Goal: Browse casually: Explore the website without a specific task or goal

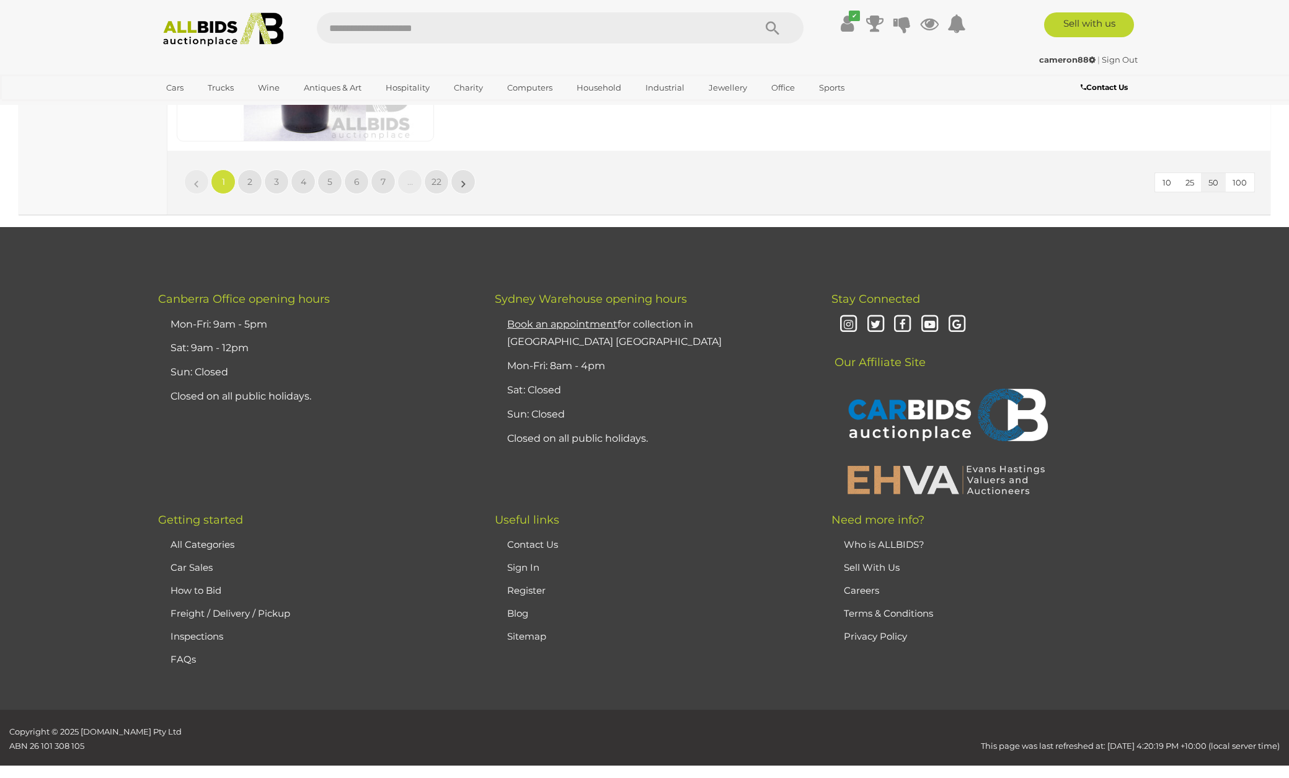
scroll to position [12136, 0]
click at [251, 177] on span "2" at bounding box center [249, 182] width 5 height 11
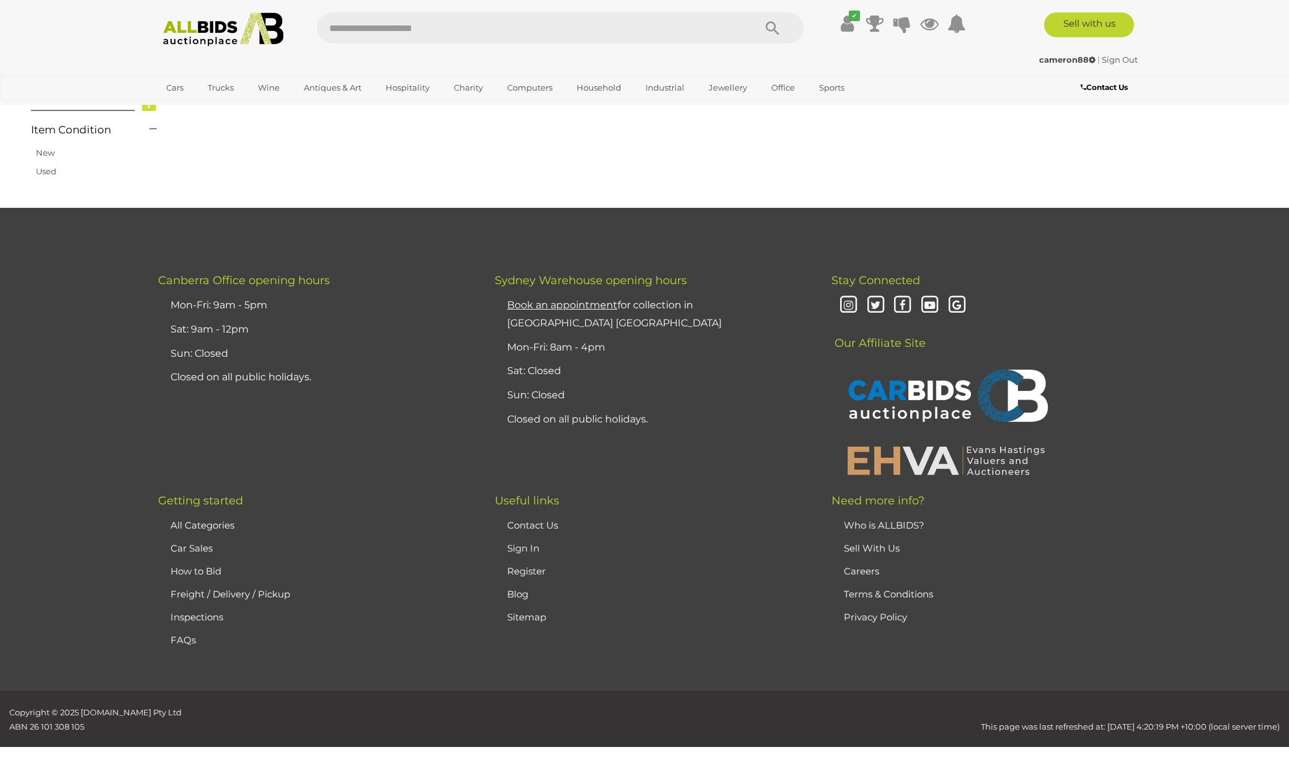
scroll to position [211, 0]
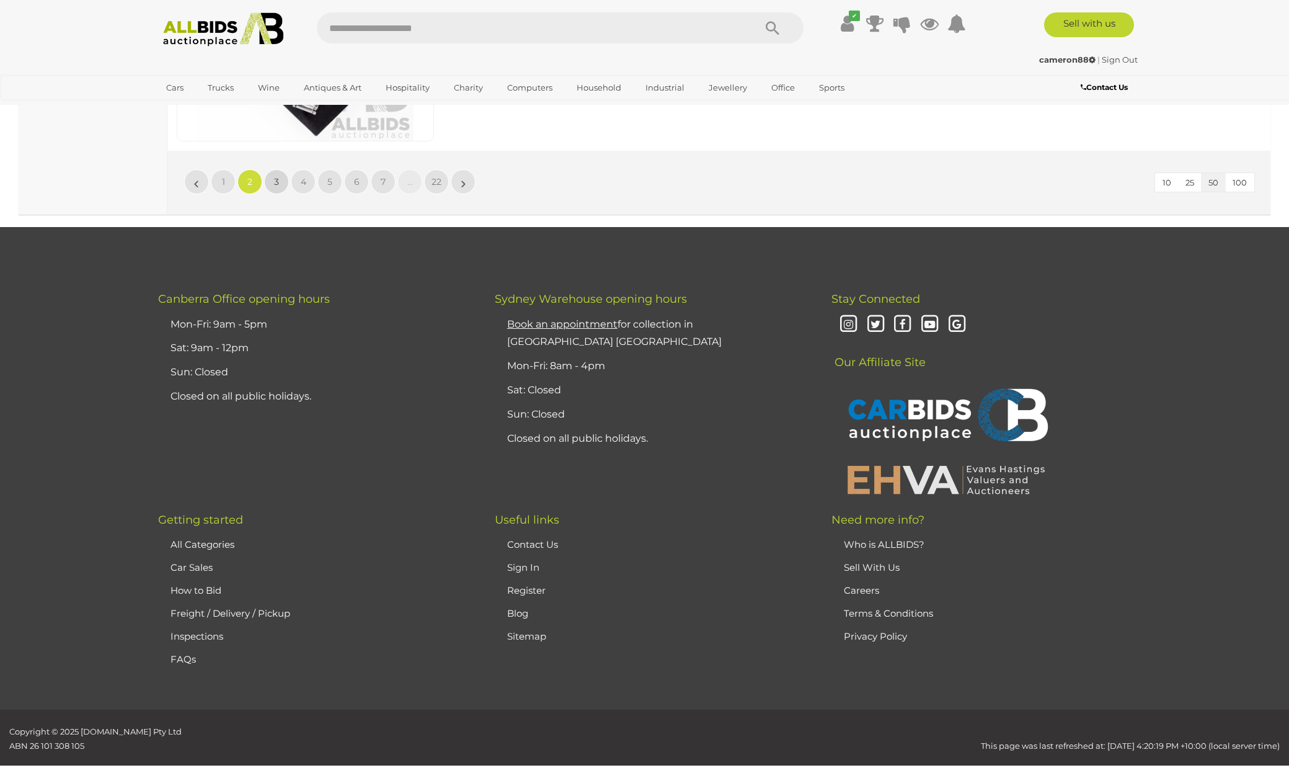
scroll to position [12136, 0]
click at [282, 170] on link "3" at bounding box center [276, 182] width 25 height 25
click at [308, 170] on link "4" at bounding box center [303, 182] width 25 height 25
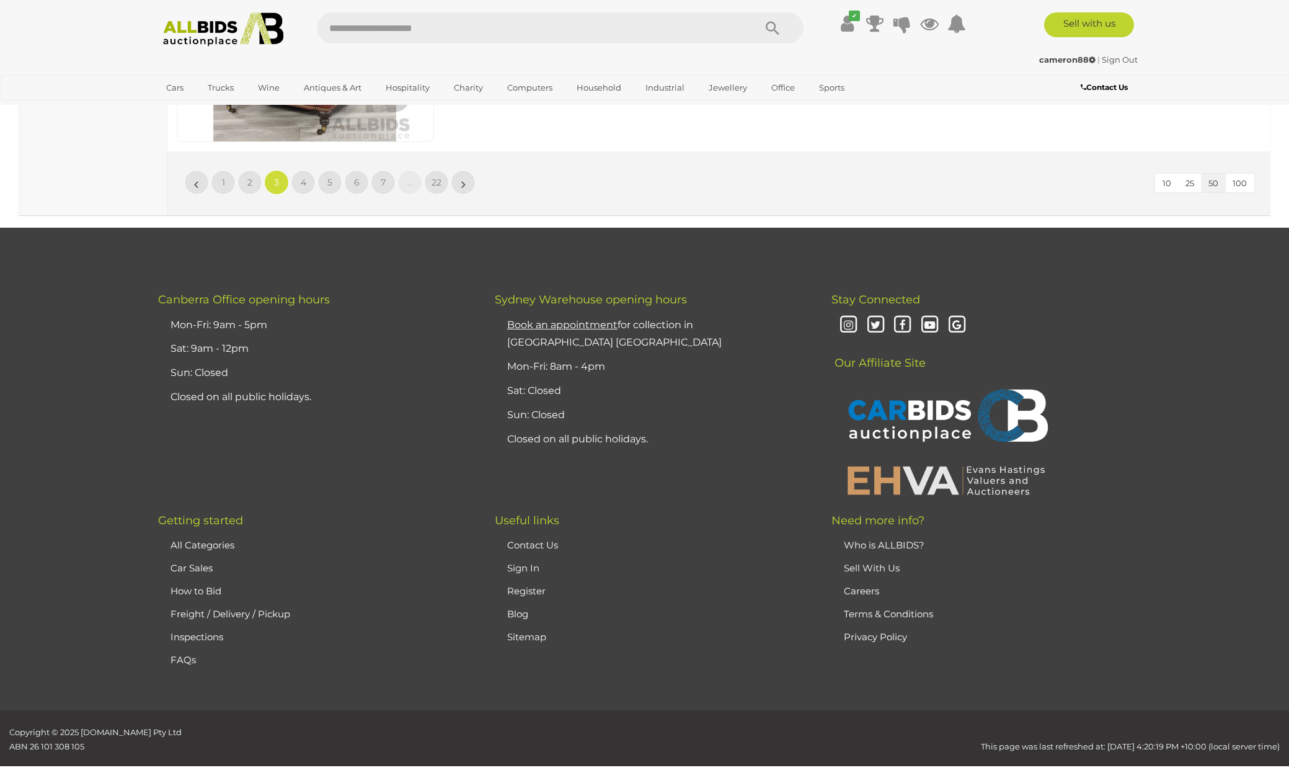
scroll to position [211, 0]
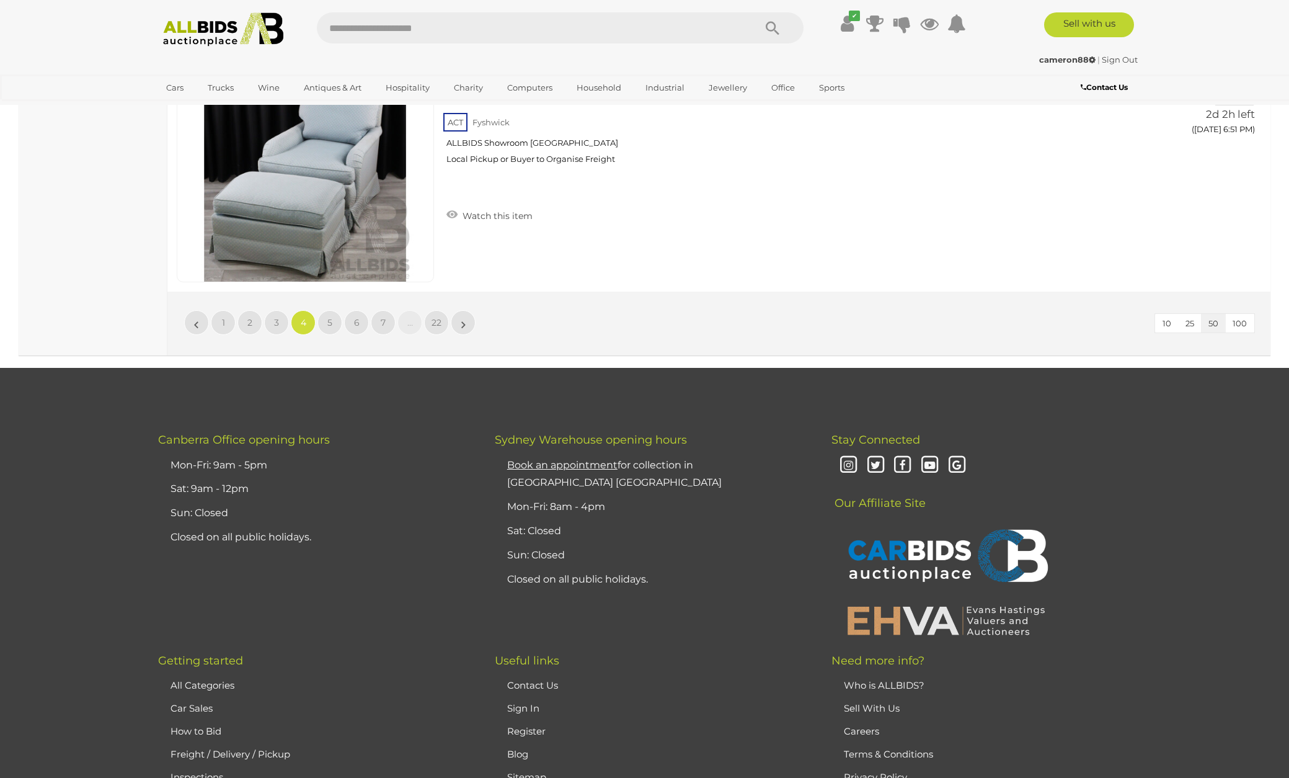
scroll to position [12004, 0]
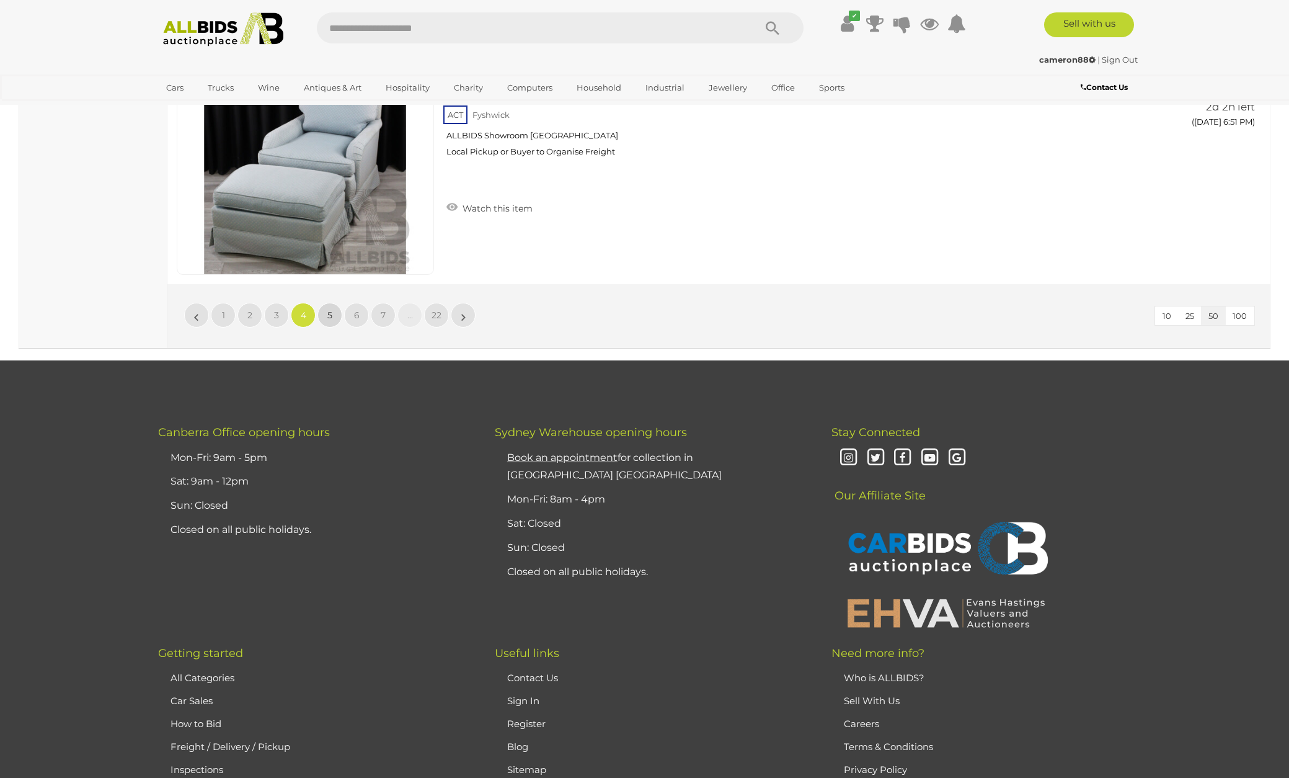
click at [332, 303] on link "5" at bounding box center [329, 315] width 25 height 25
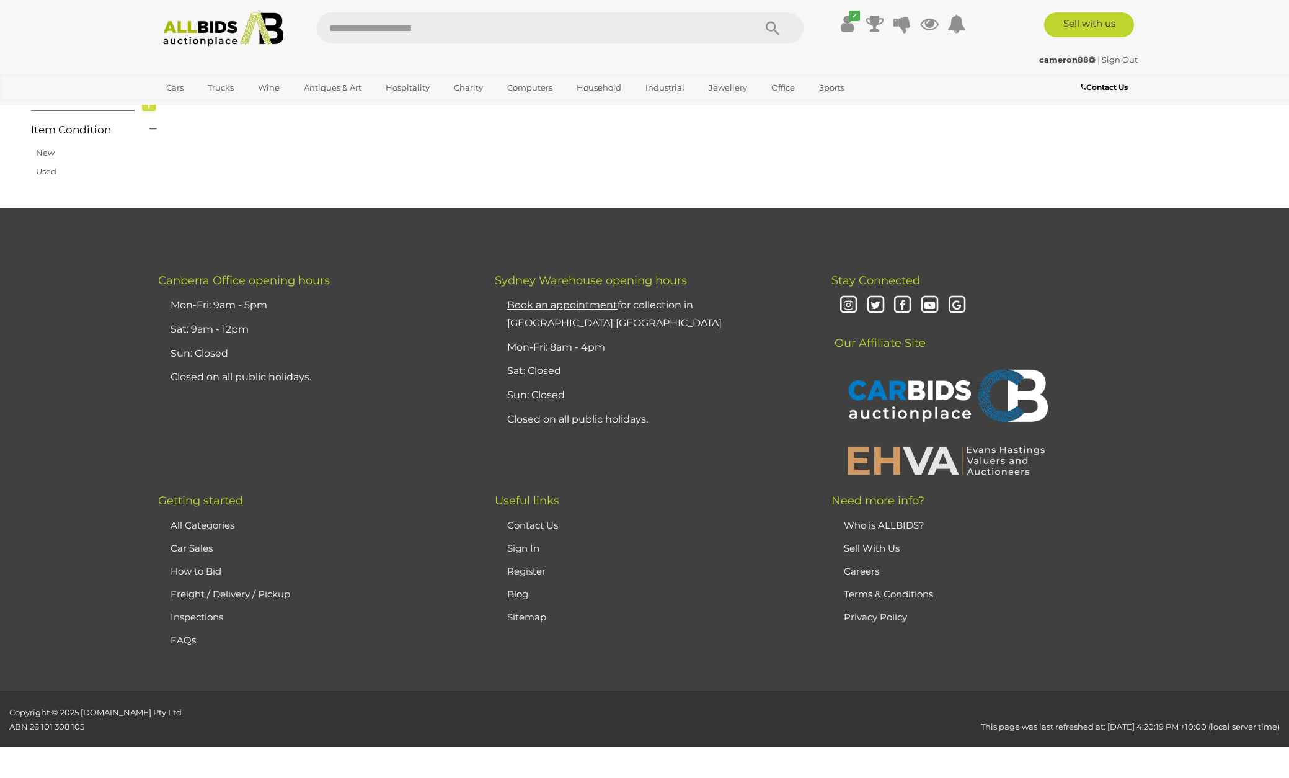
scroll to position [211, 0]
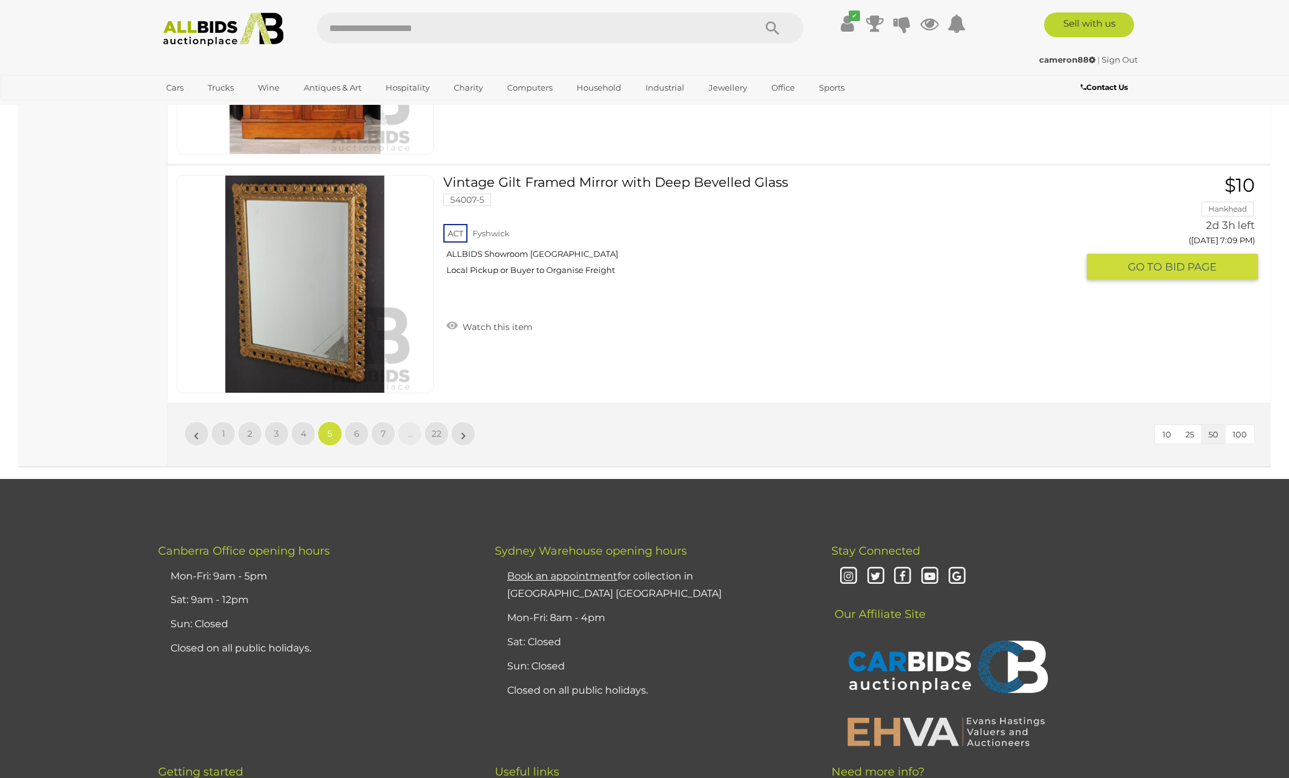
scroll to position [11886, 0]
click at [355, 427] on span "6" at bounding box center [357, 432] width 6 height 11
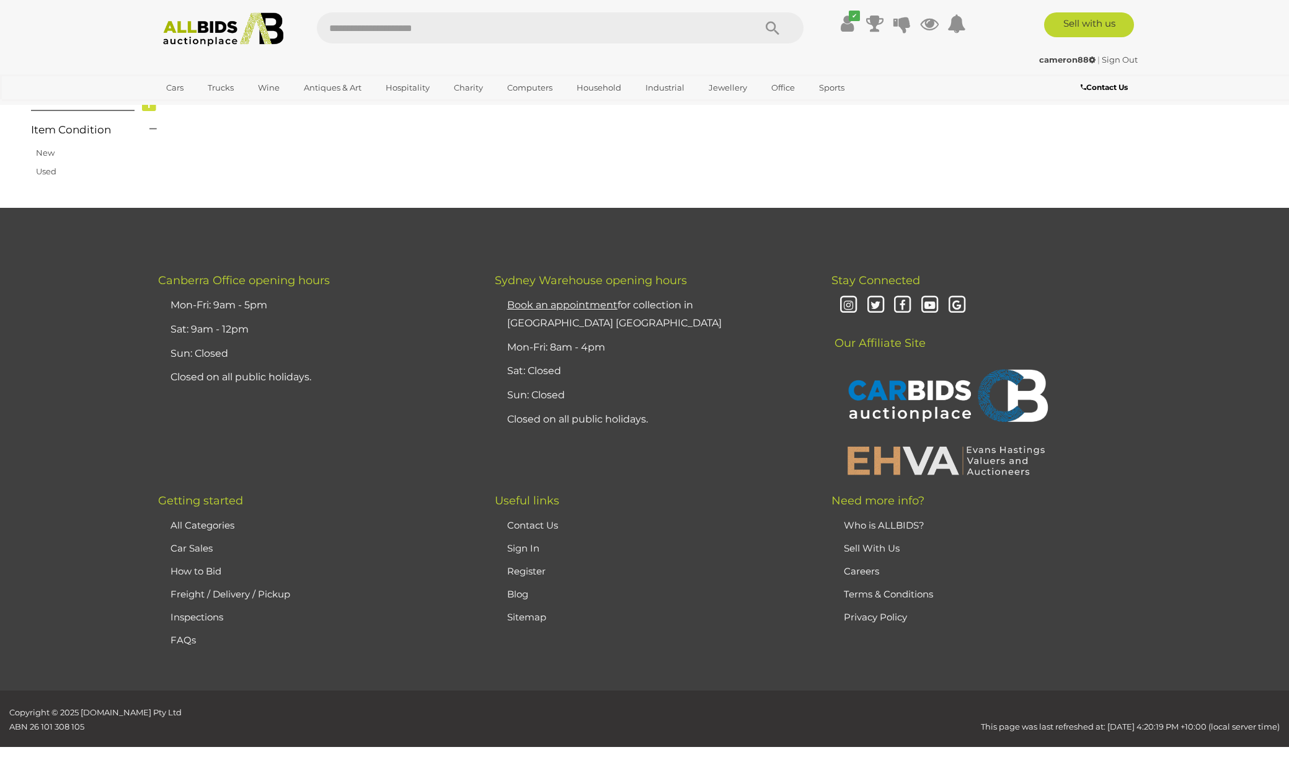
scroll to position [210, 0]
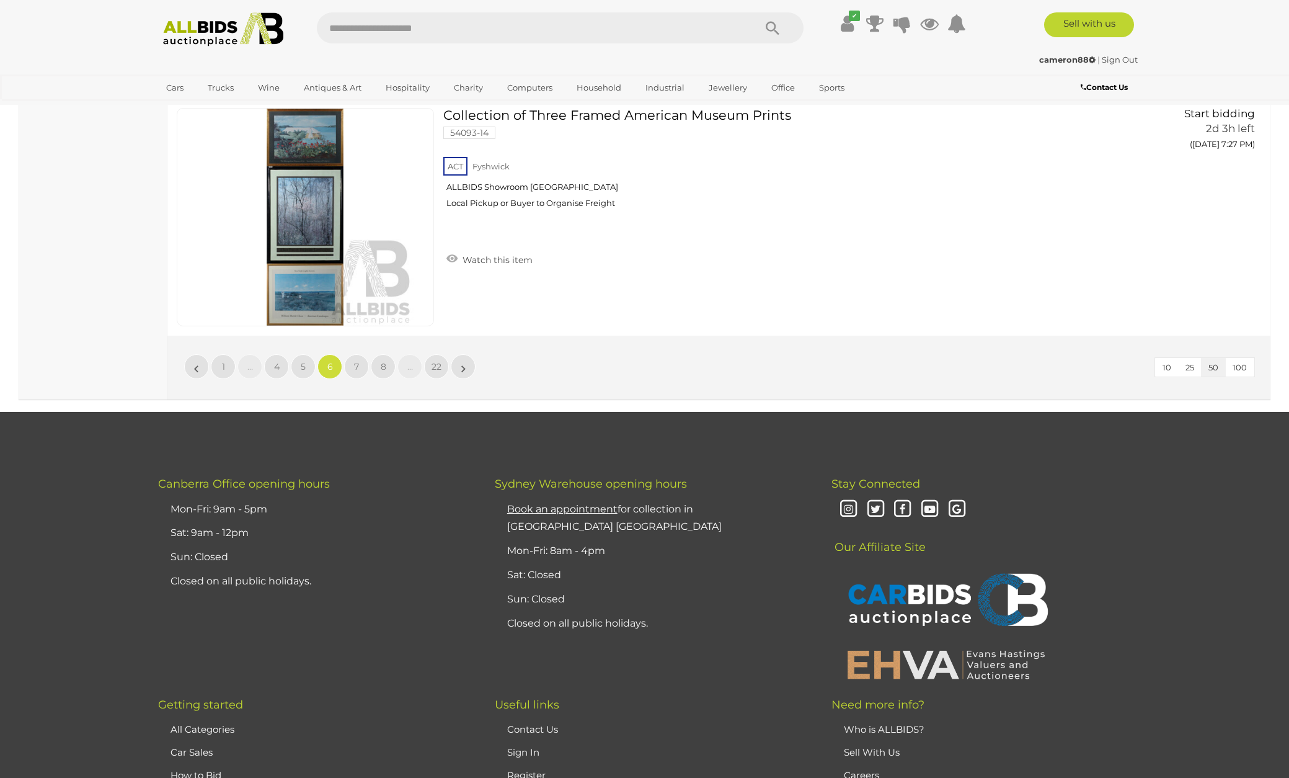
scroll to position [11966, 0]
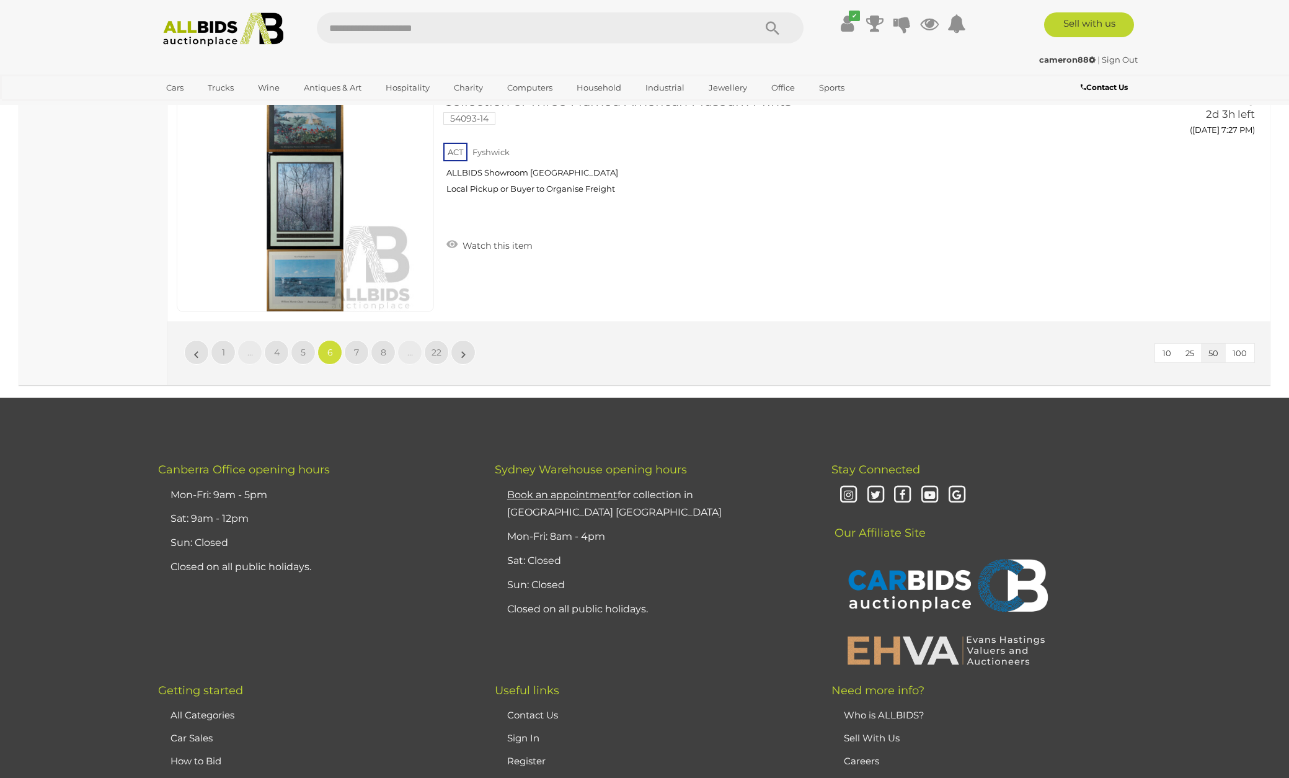
click at [357, 347] on span "7" at bounding box center [356, 352] width 5 height 11
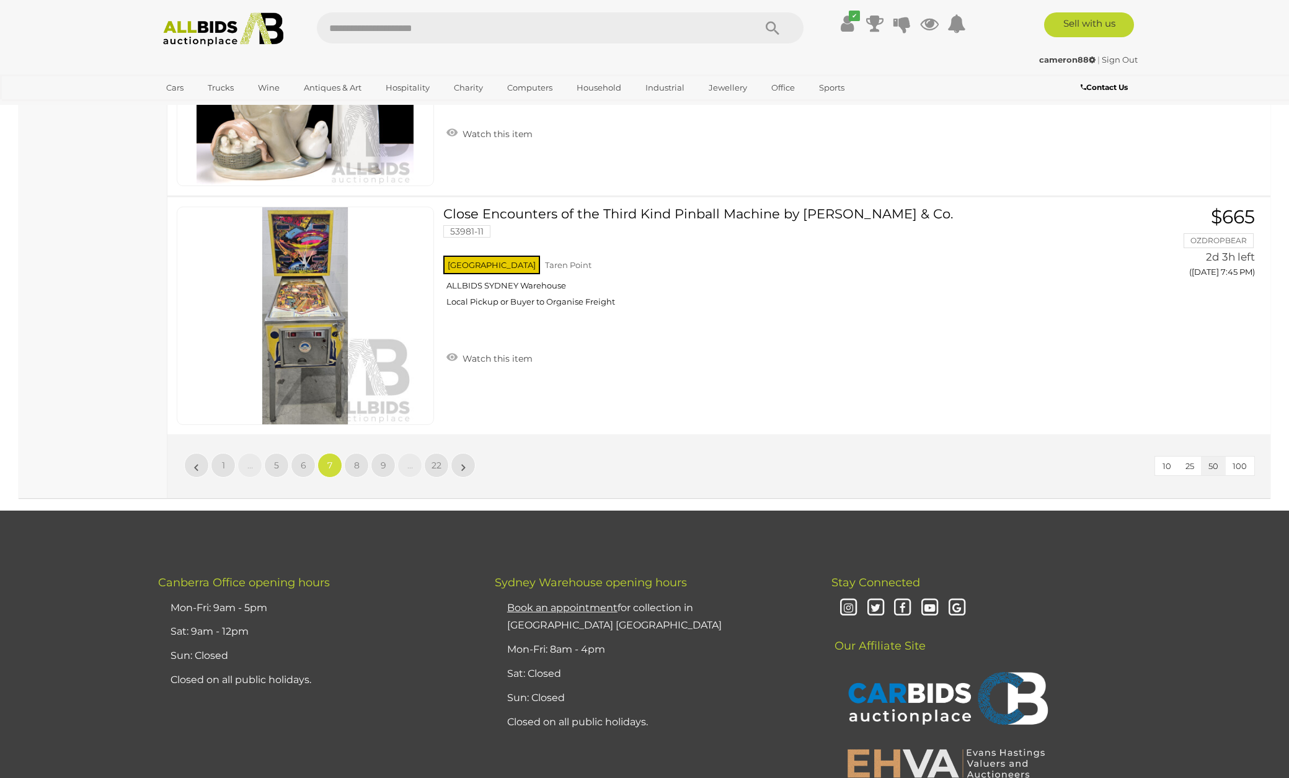
scroll to position [11855, 0]
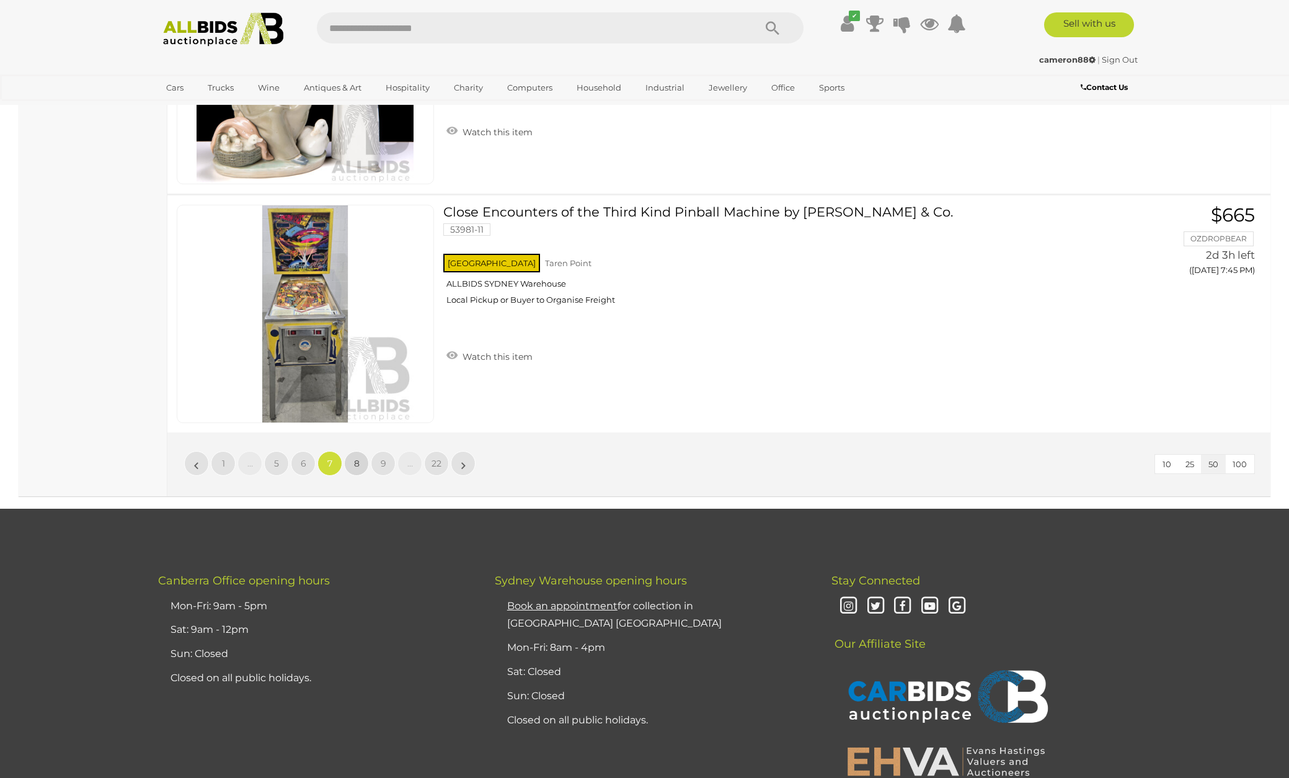
click at [357, 458] on span "8" at bounding box center [357, 463] width 6 height 11
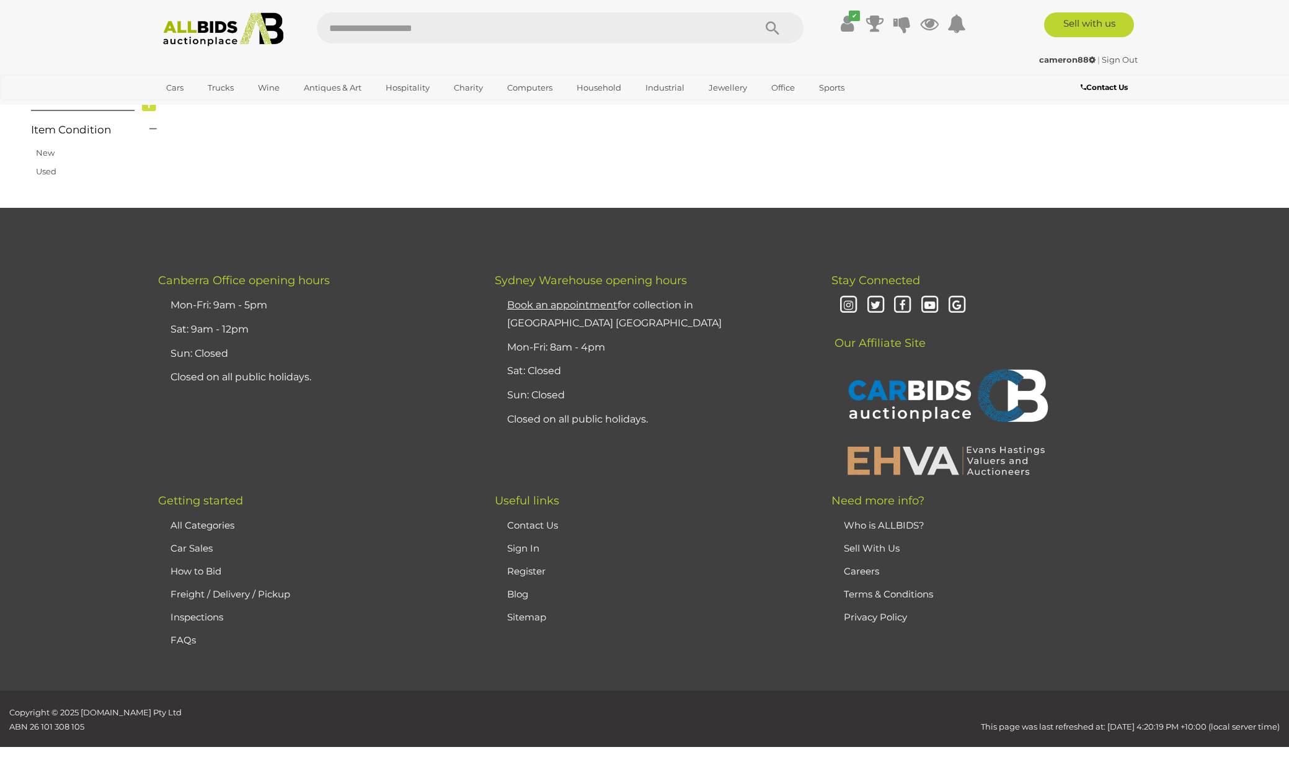
scroll to position [211, 0]
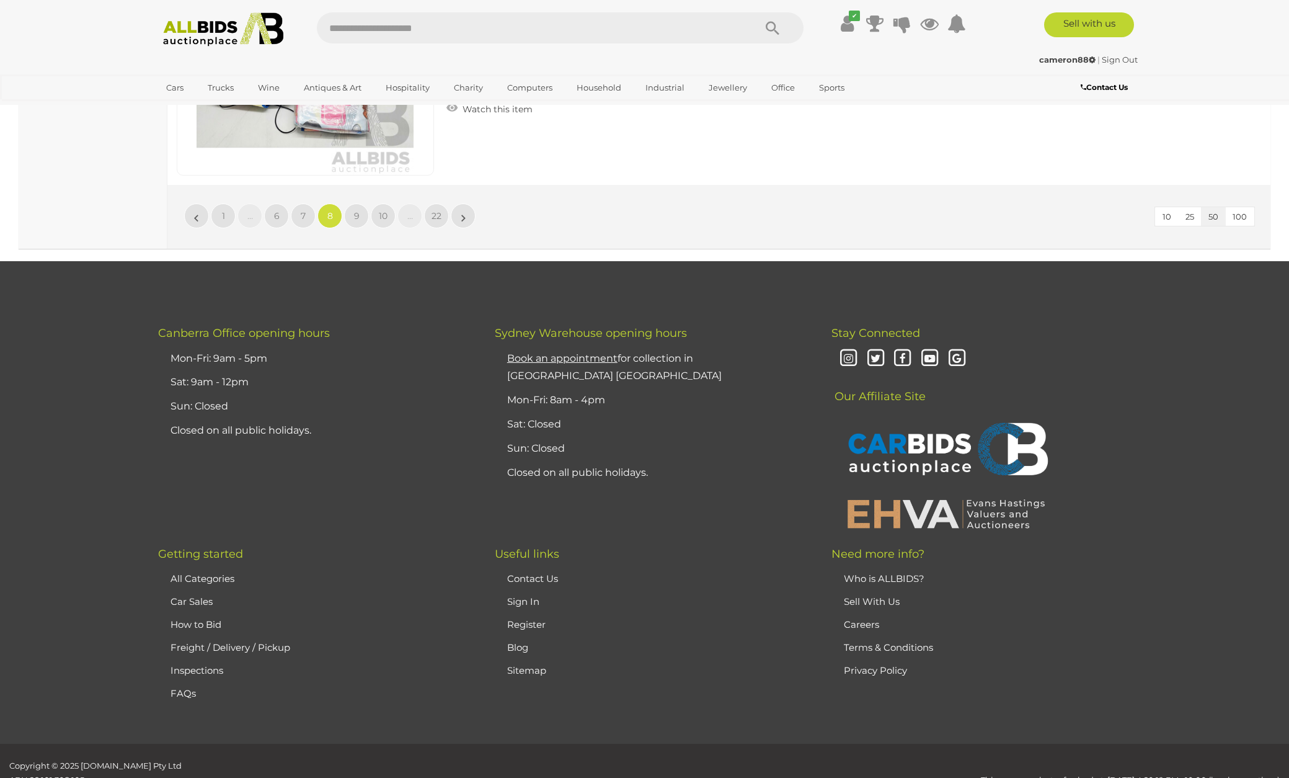
scroll to position [12103, 0]
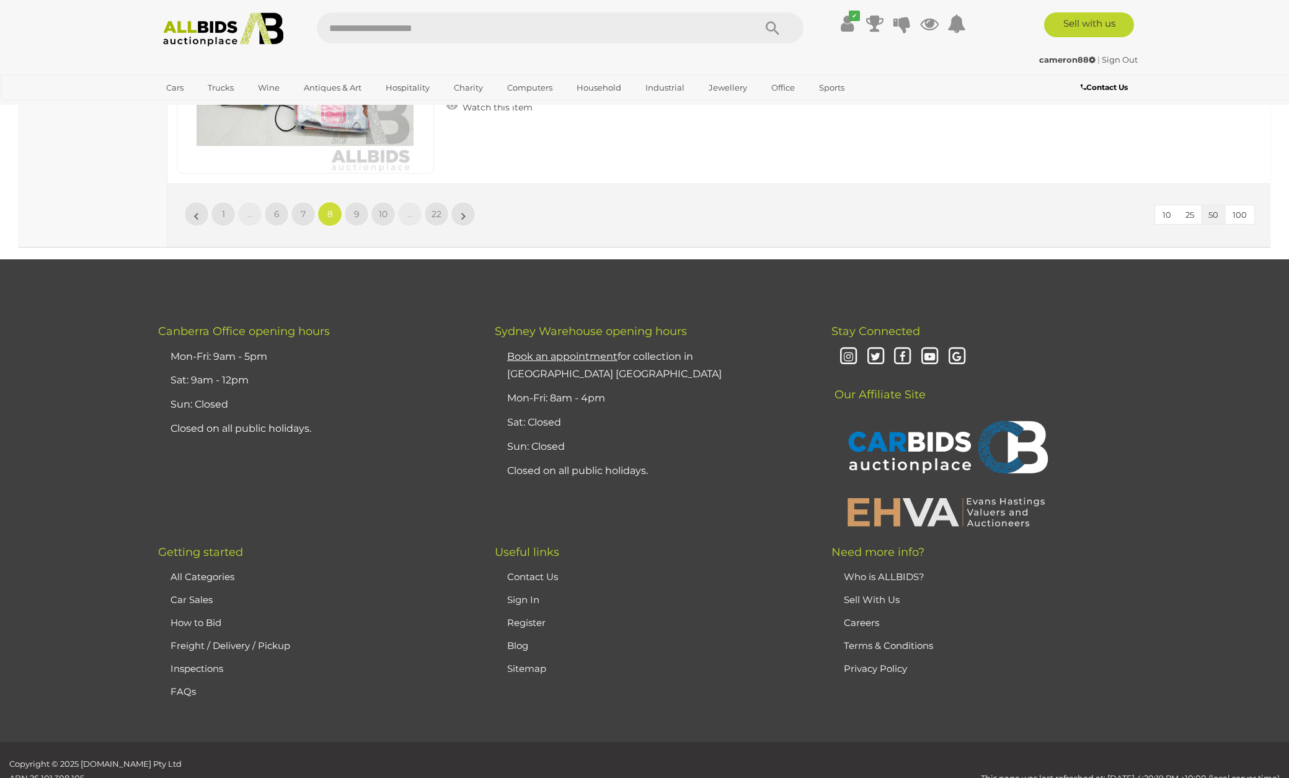
drag, startPoint x: 358, startPoint y: 195, endPoint x: 487, endPoint y: 221, distance: 131.7
click at [361, 202] on link "9" at bounding box center [356, 214] width 25 height 25
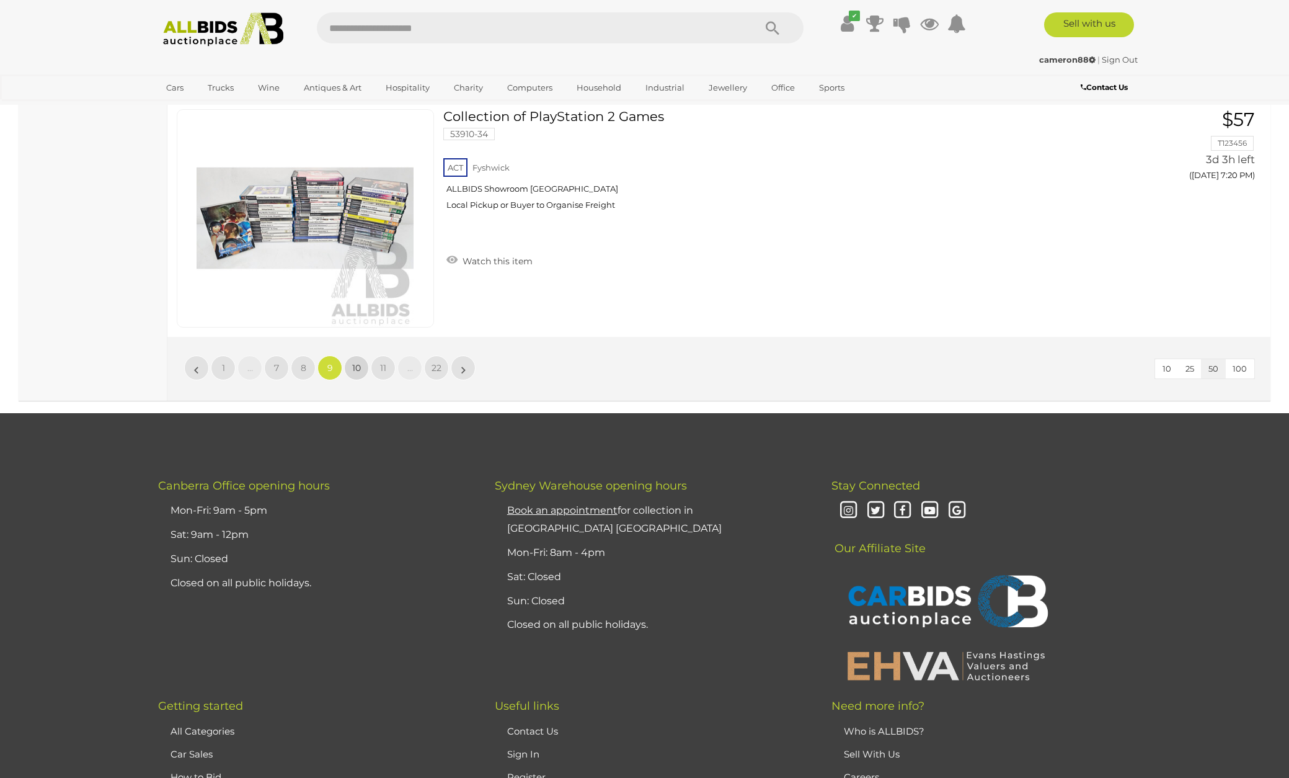
scroll to position [11958, 1]
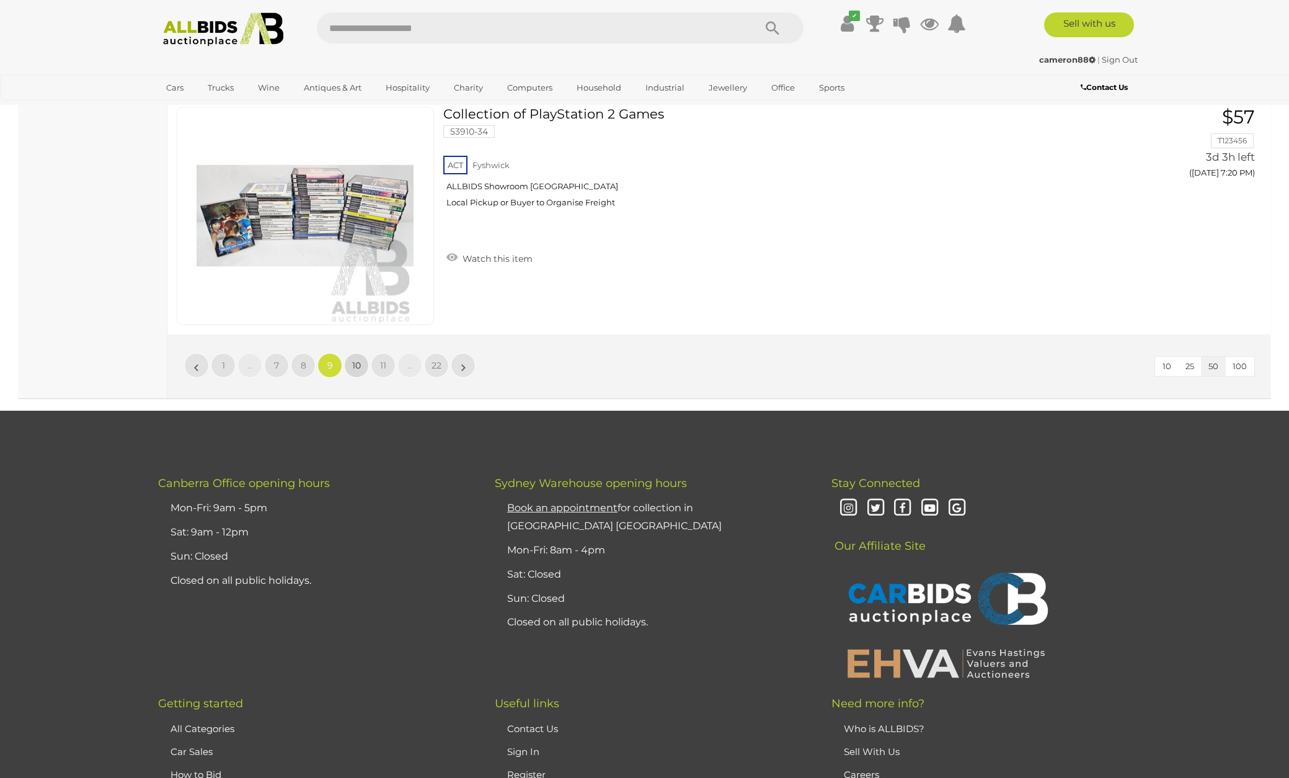
click at [356, 360] on span "10" at bounding box center [356, 365] width 9 height 11
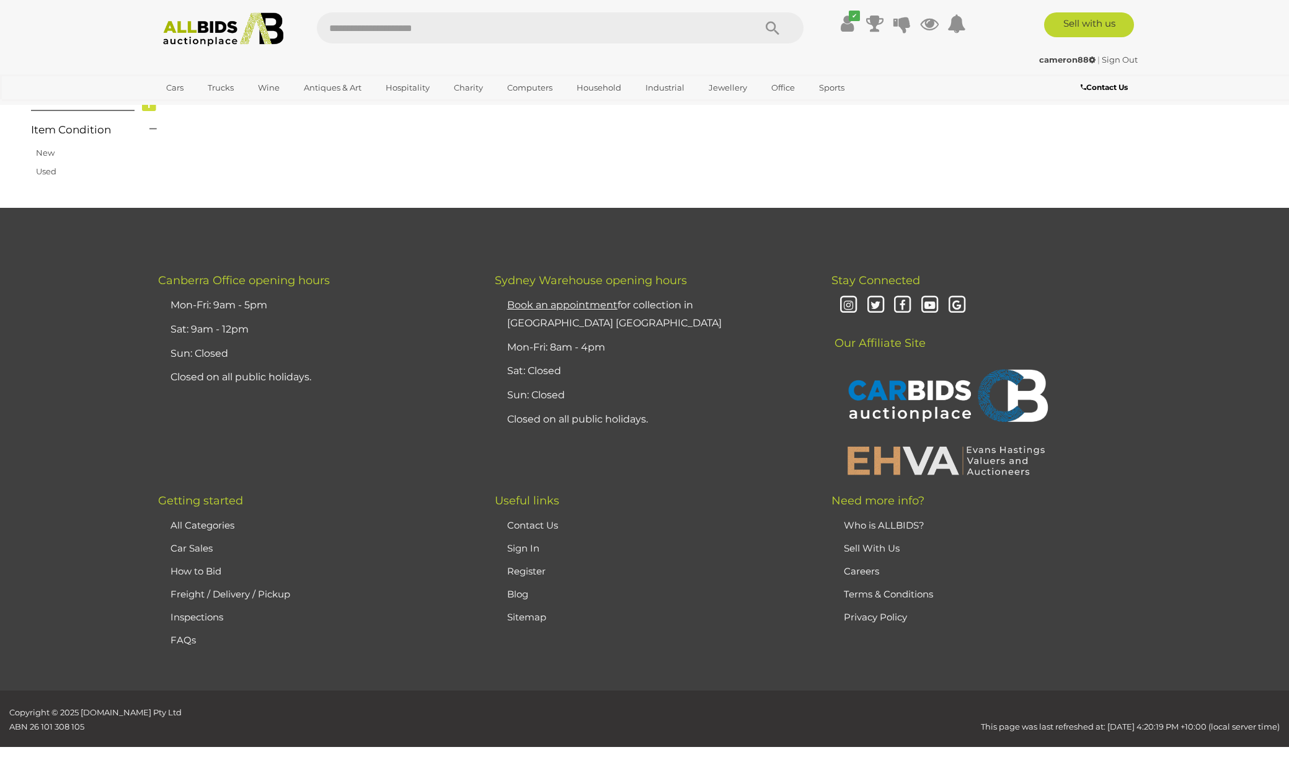
scroll to position [211, 0]
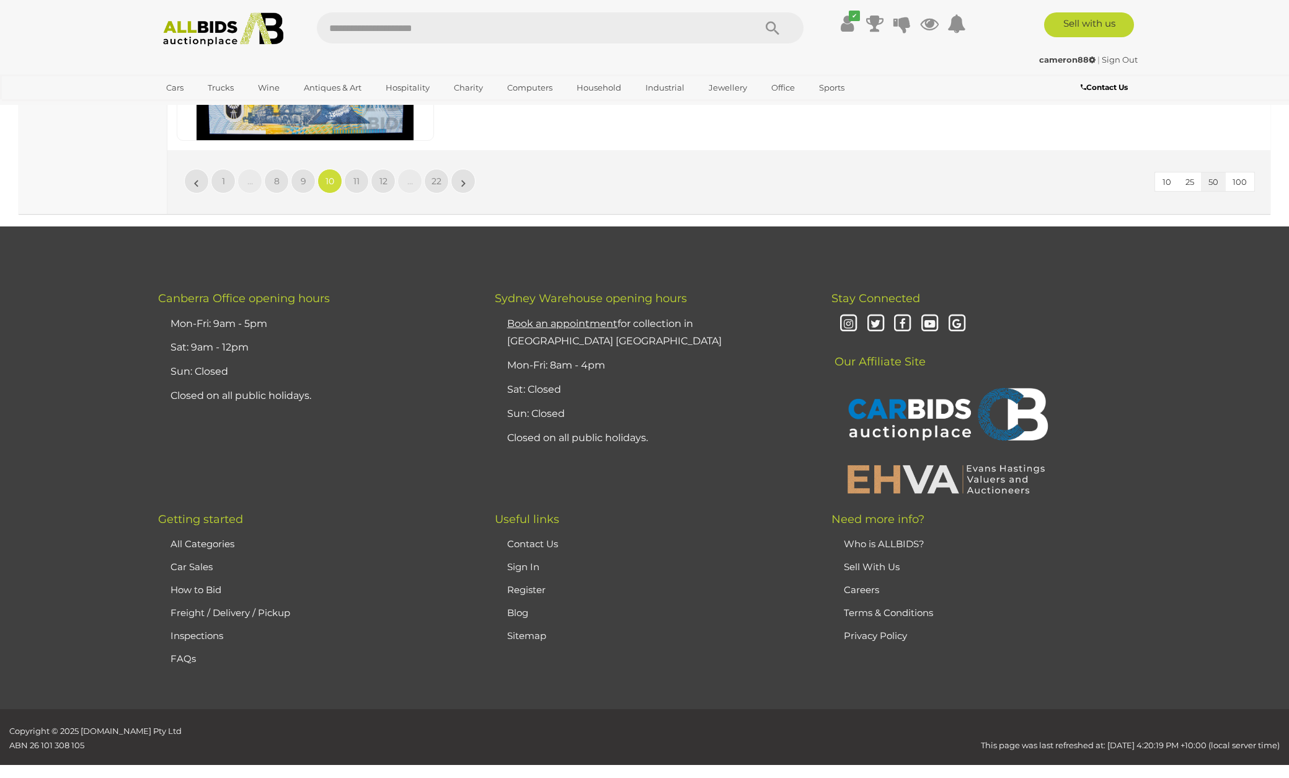
scroll to position [12136, 0]
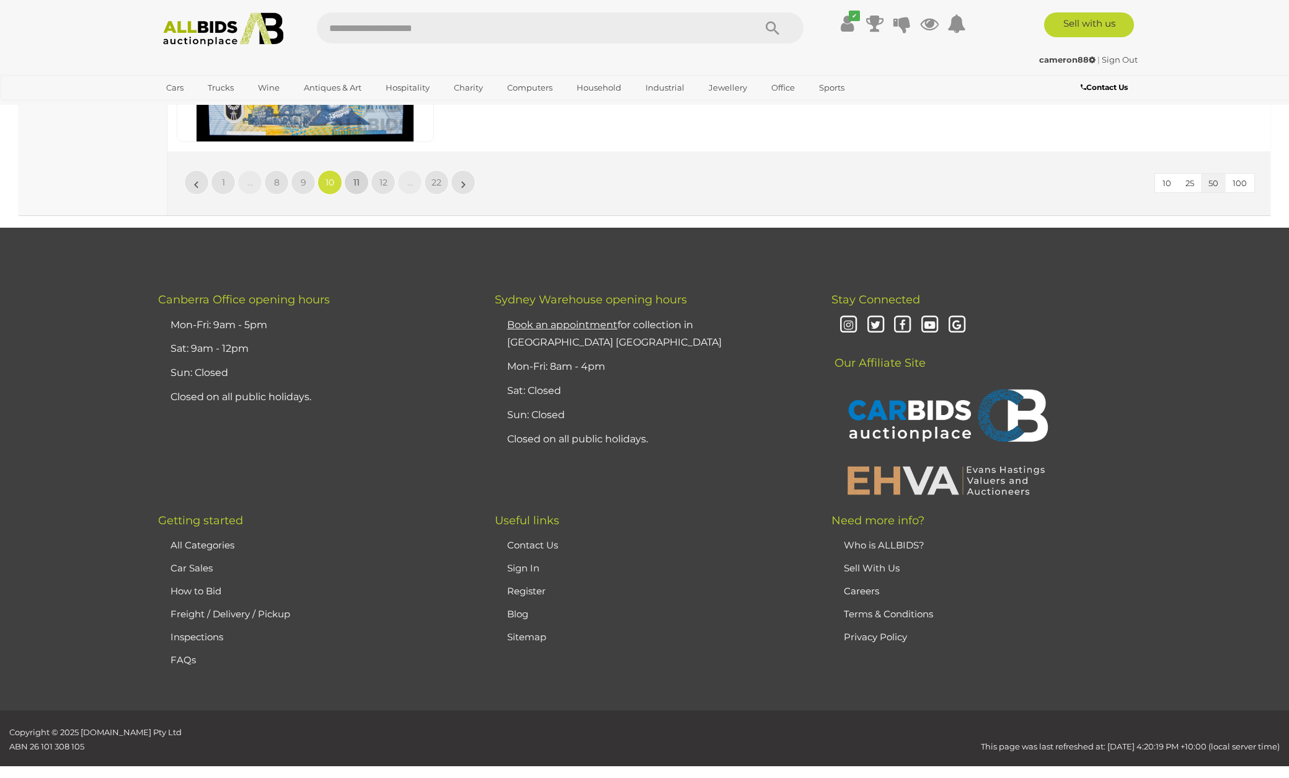
click at [357, 177] on span "11" at bounding box center [356, 182] width 6 height 11
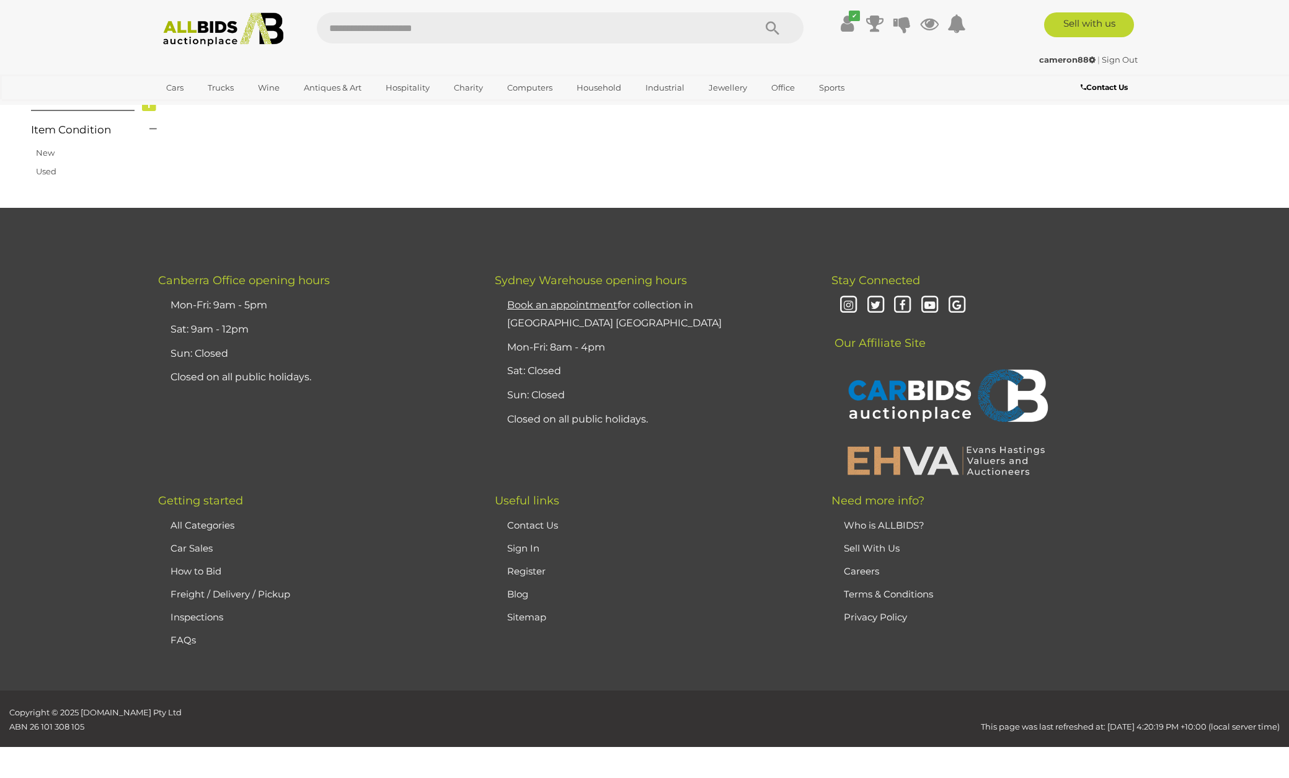
scroll to position [211, 0]
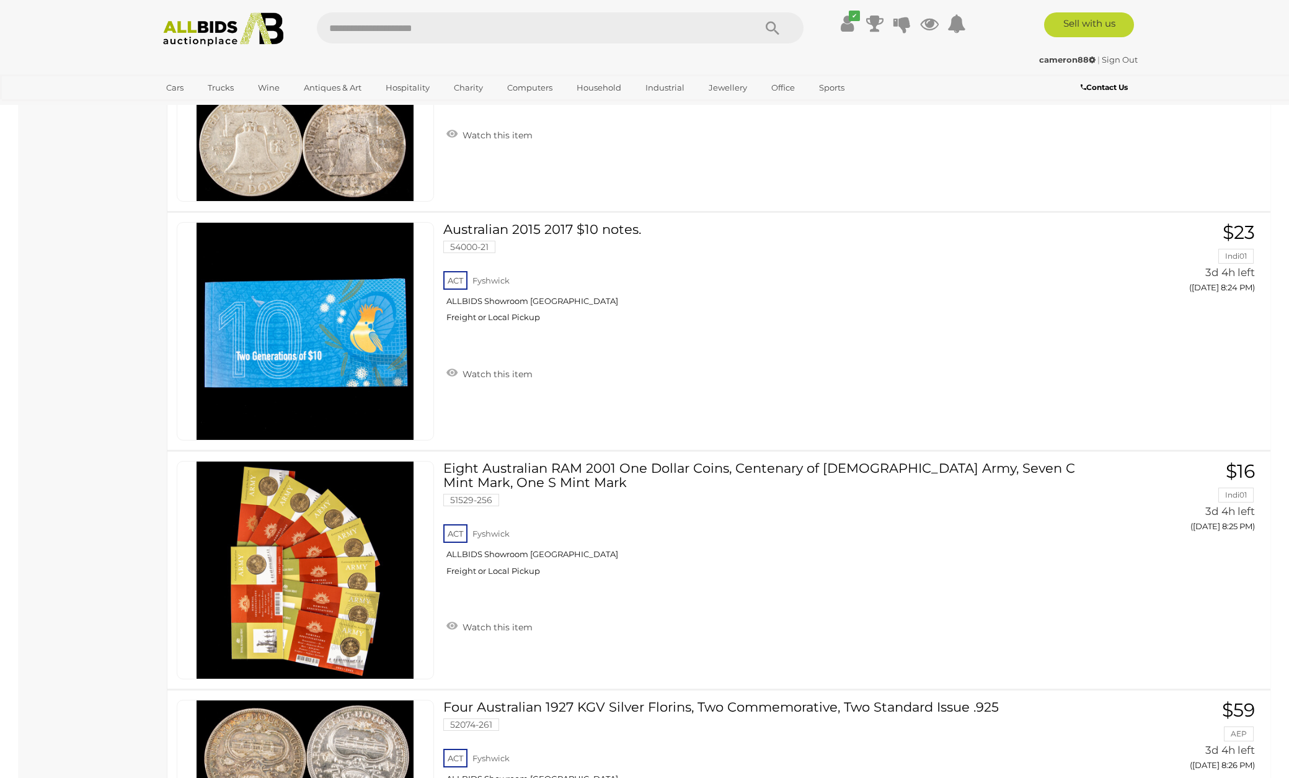
scroll to position [7545, 0]
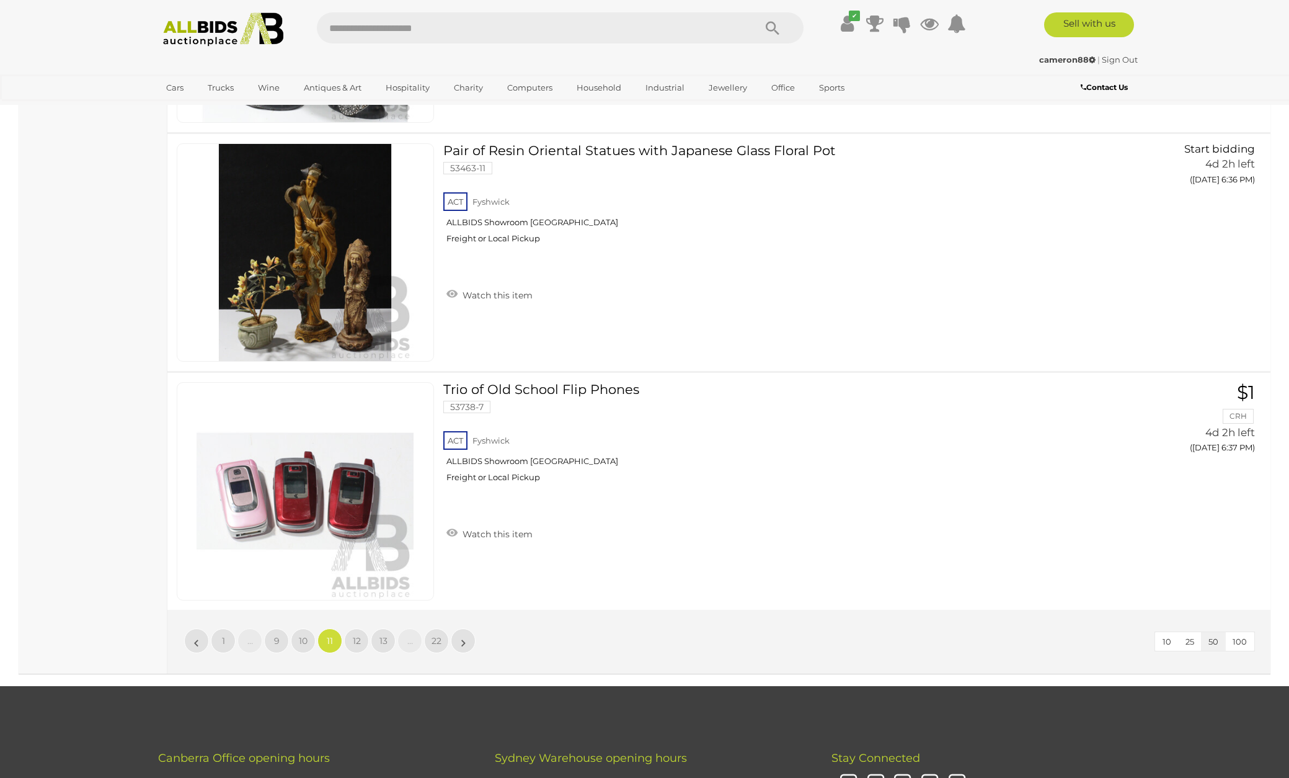
scroll to position [11685, 0]
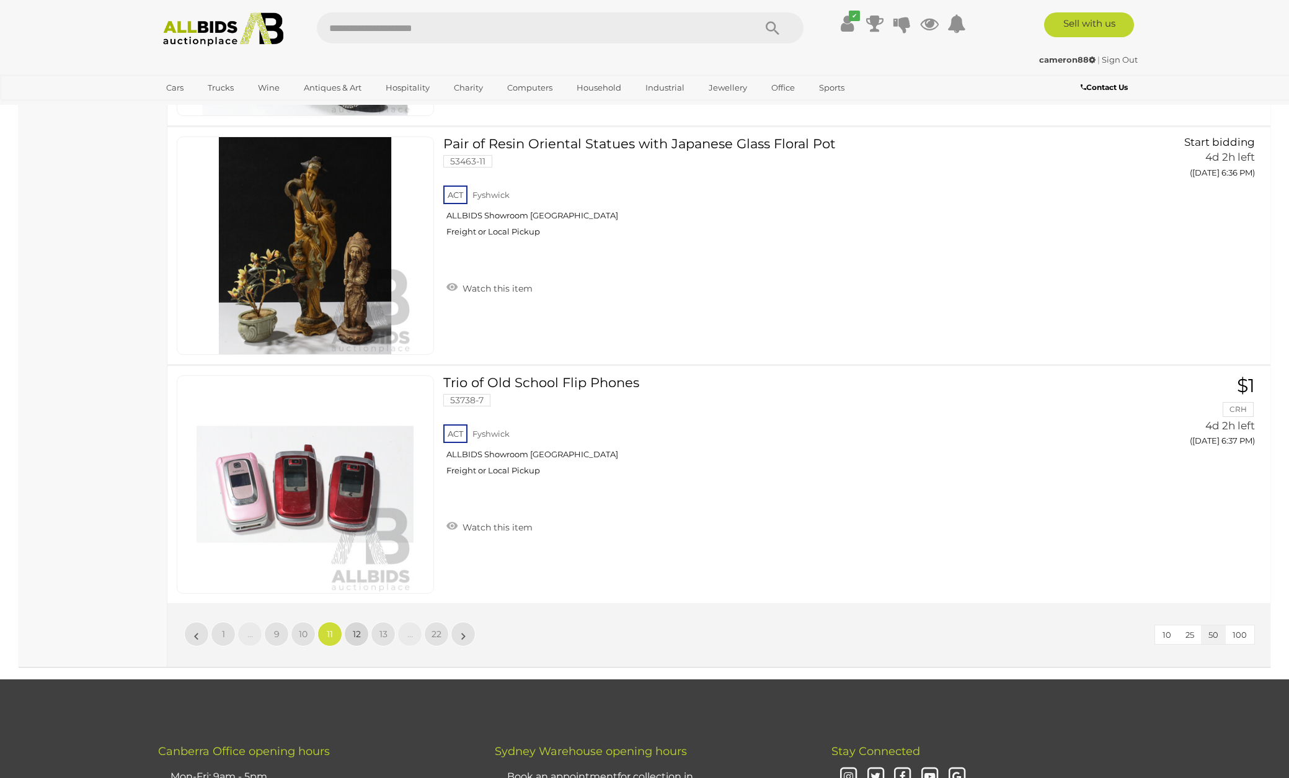
click at [360, 628] on span "12" at bounding box center [357, 633] width 8 height 11
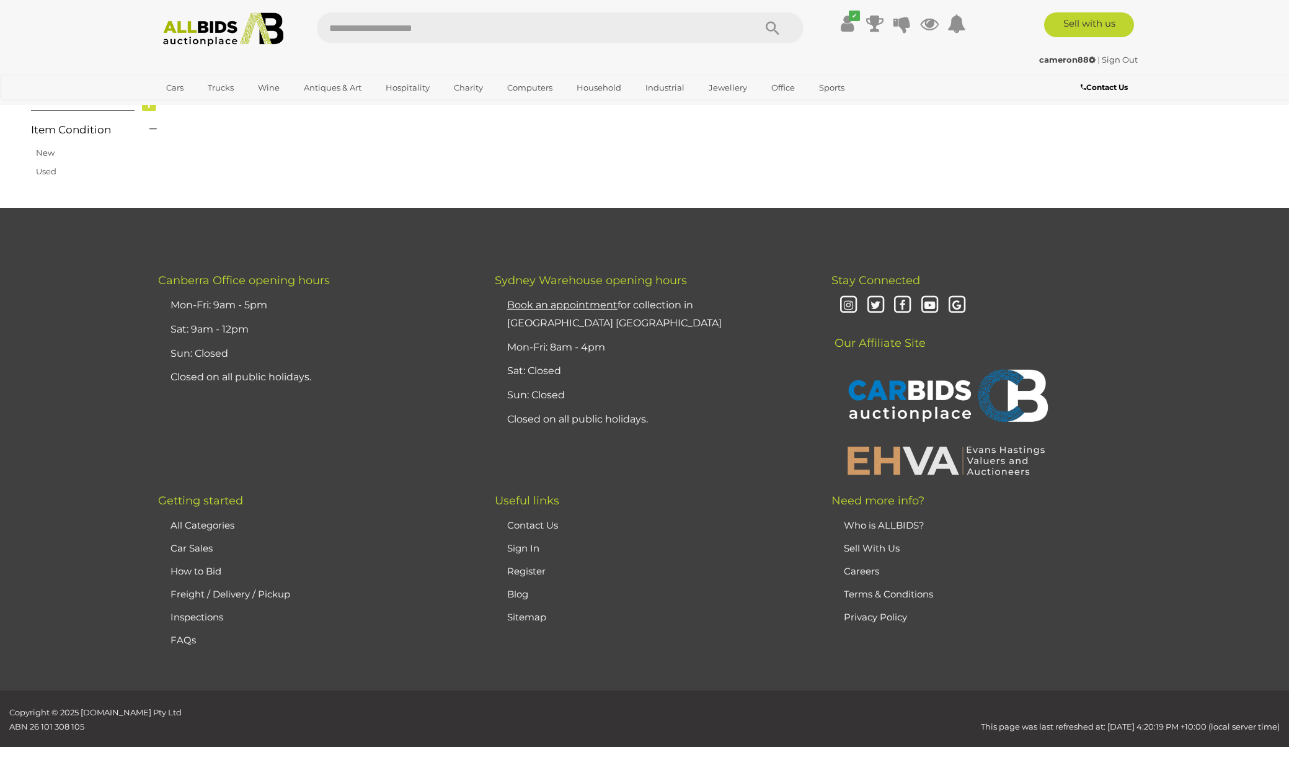
scroll to position [211, 0]
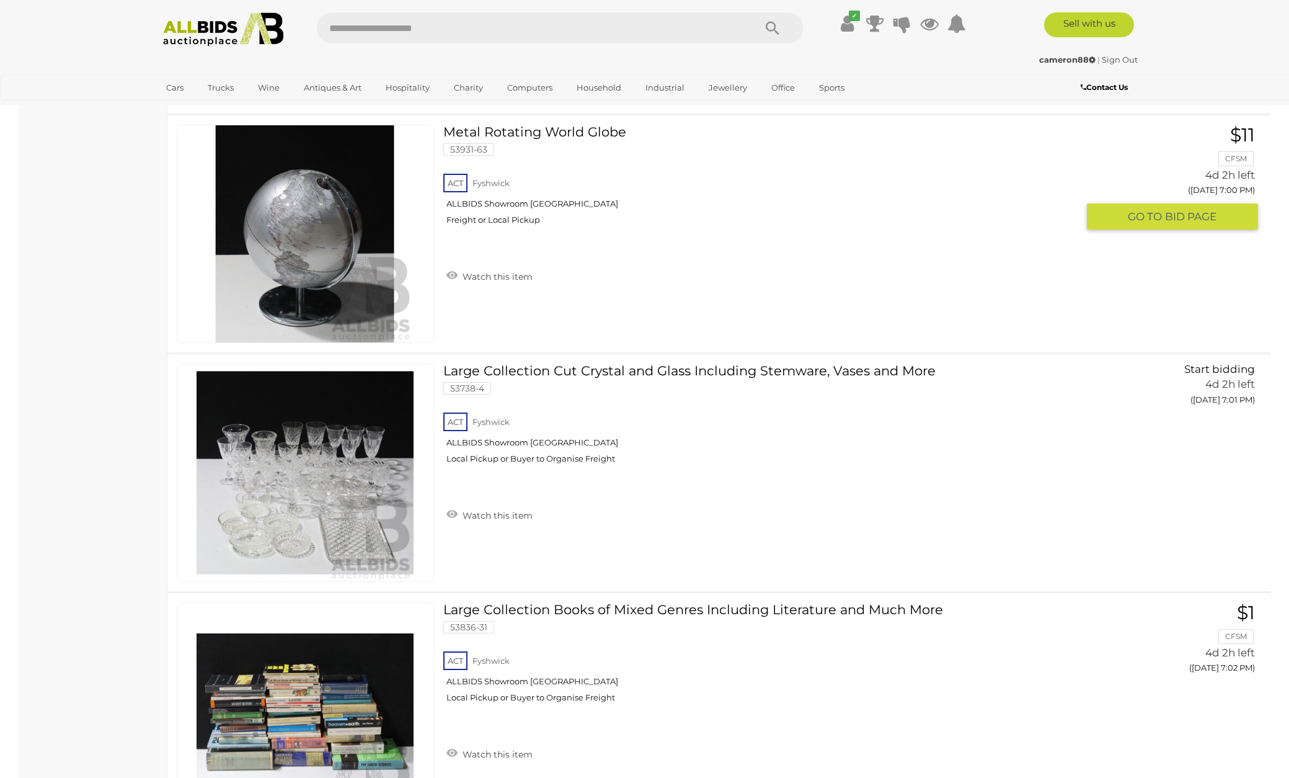
scroll to position [5491, 0]
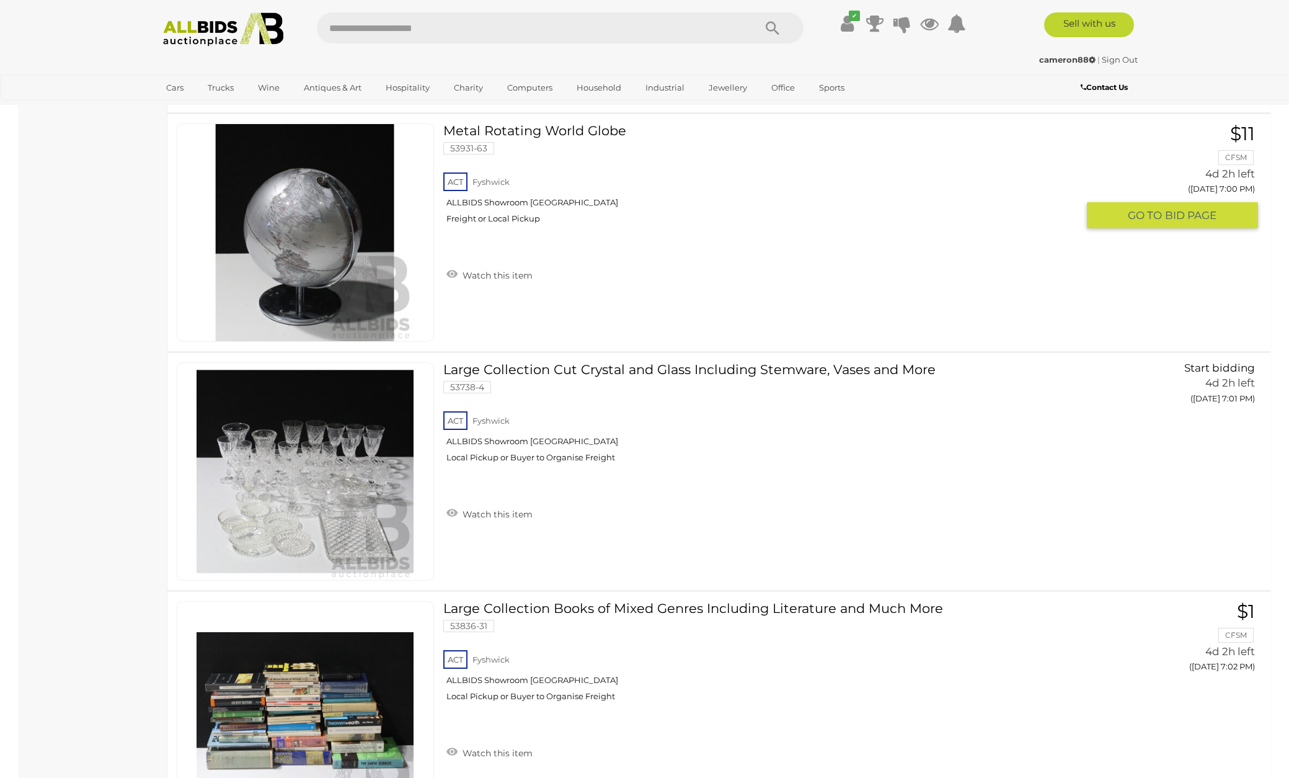
click at [540, 123] on link "Metal Rotating World Globe 53931-63 ACT Fyshwick ALLBIDS Showroom Fyshwick" at bounding box center [765, 178] width 625 height 110
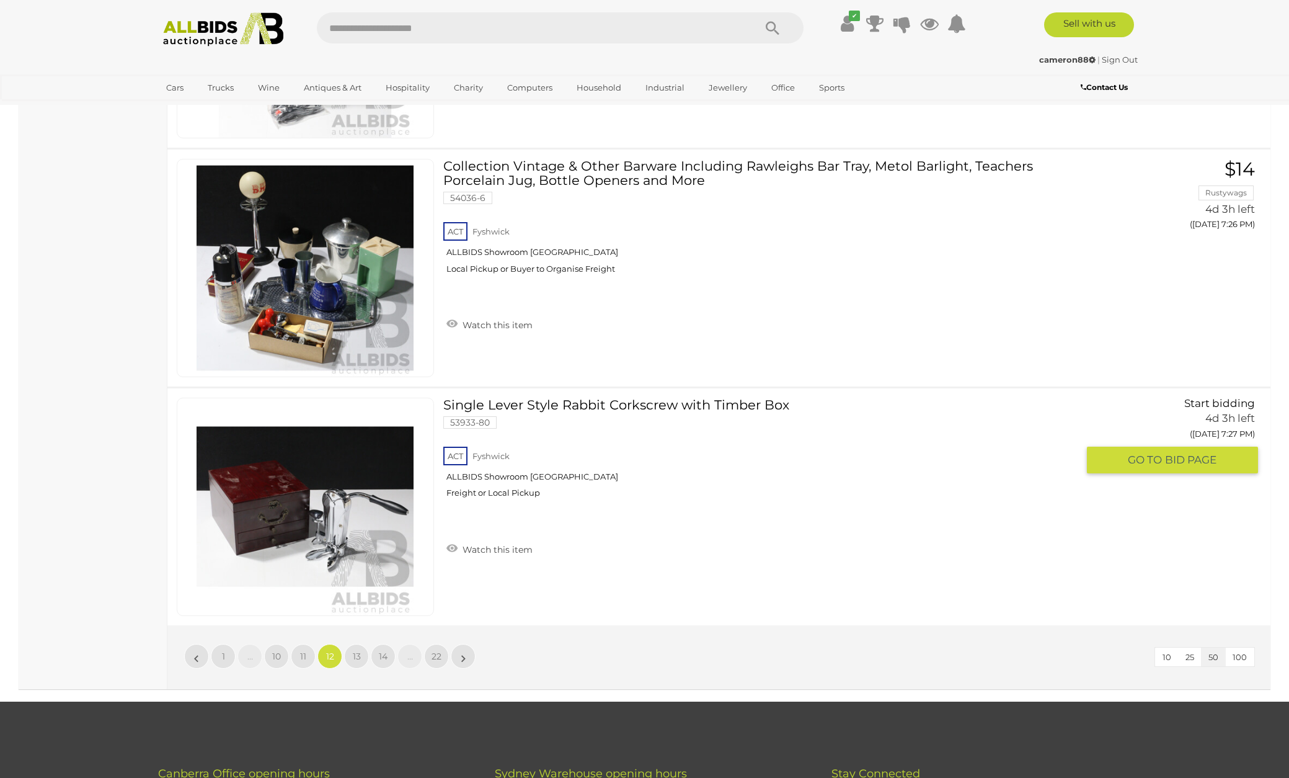
scroll to position [11651, 0]
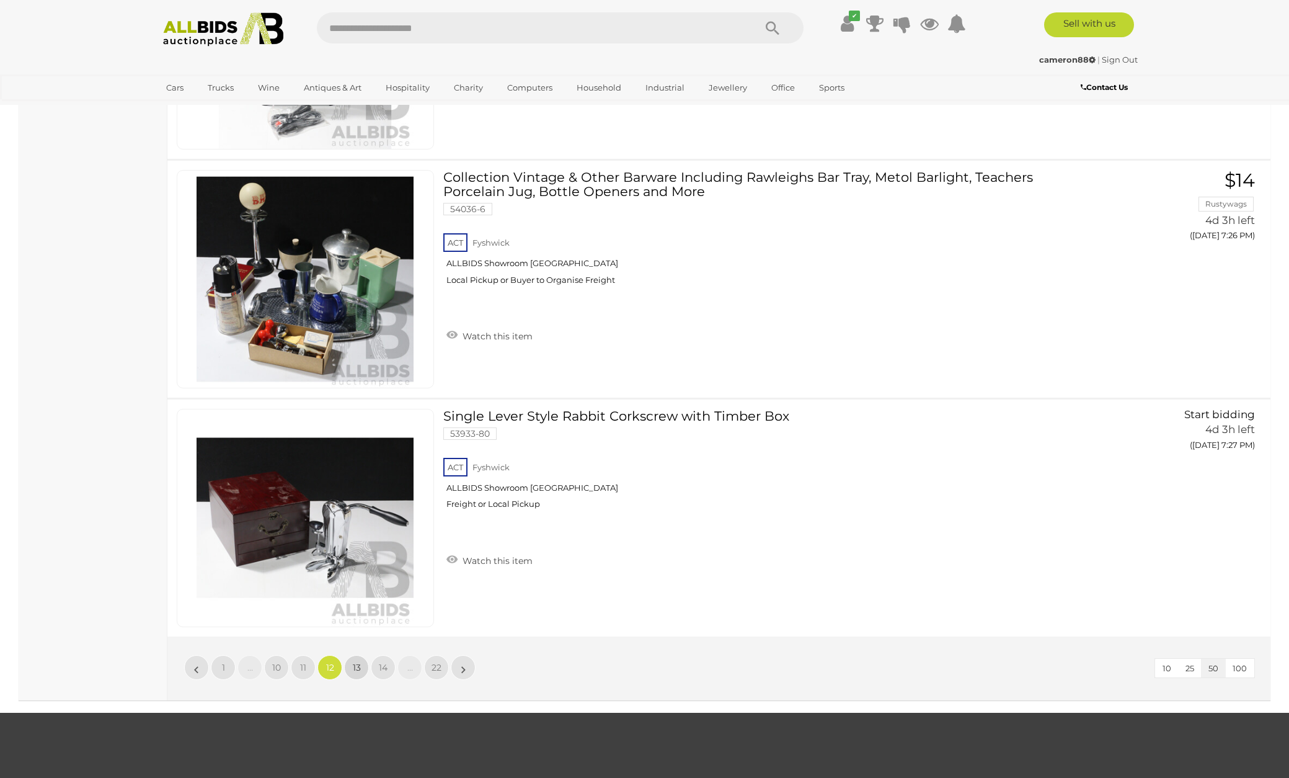
click at [357, 662] on span "13" at bounding box center [357, 667] width 8 height 11
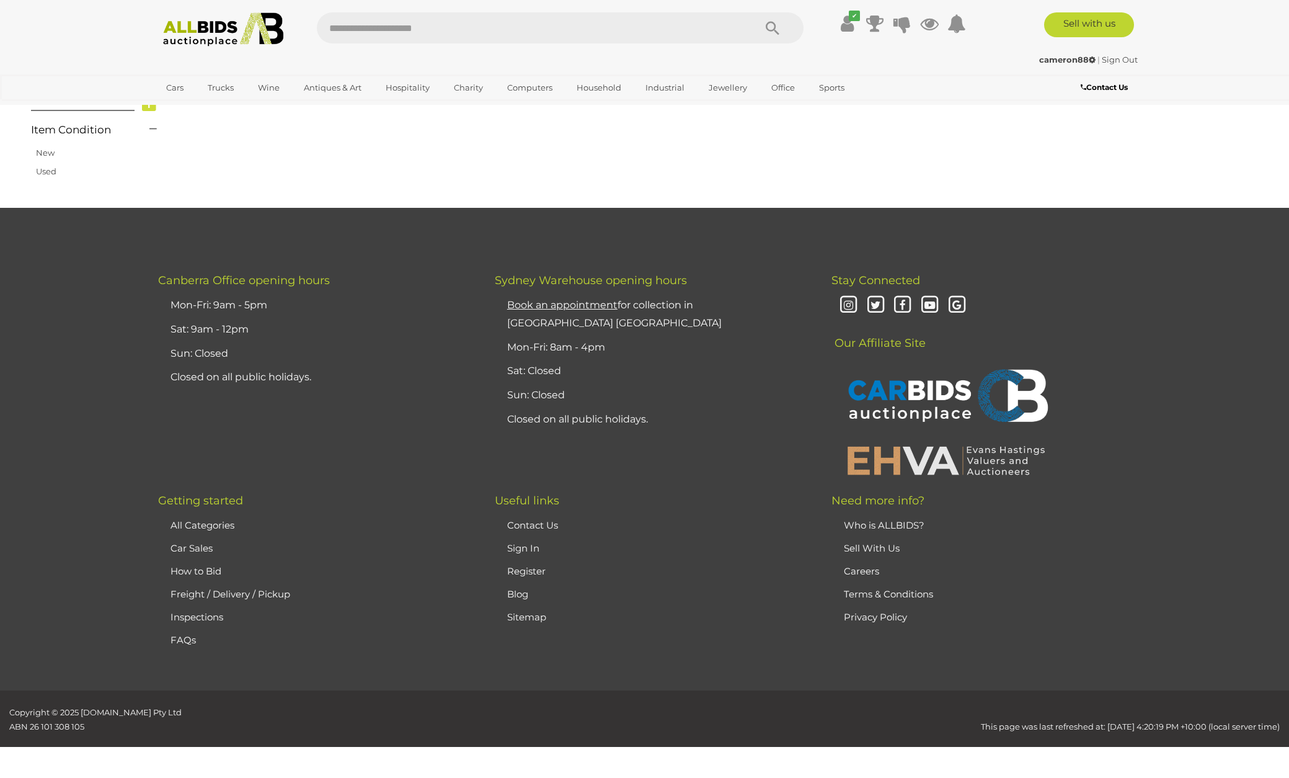
scroll to position [211, 0]
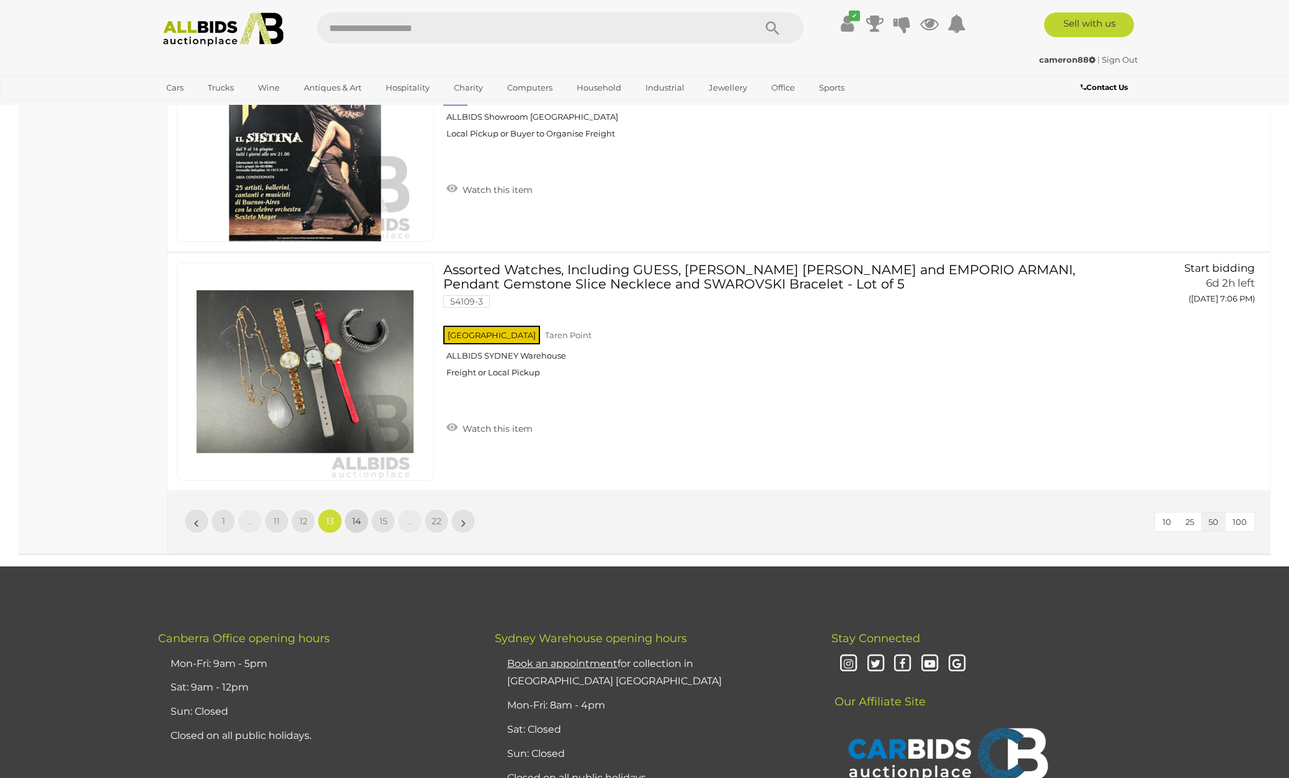
scroll to position [11796, 1]
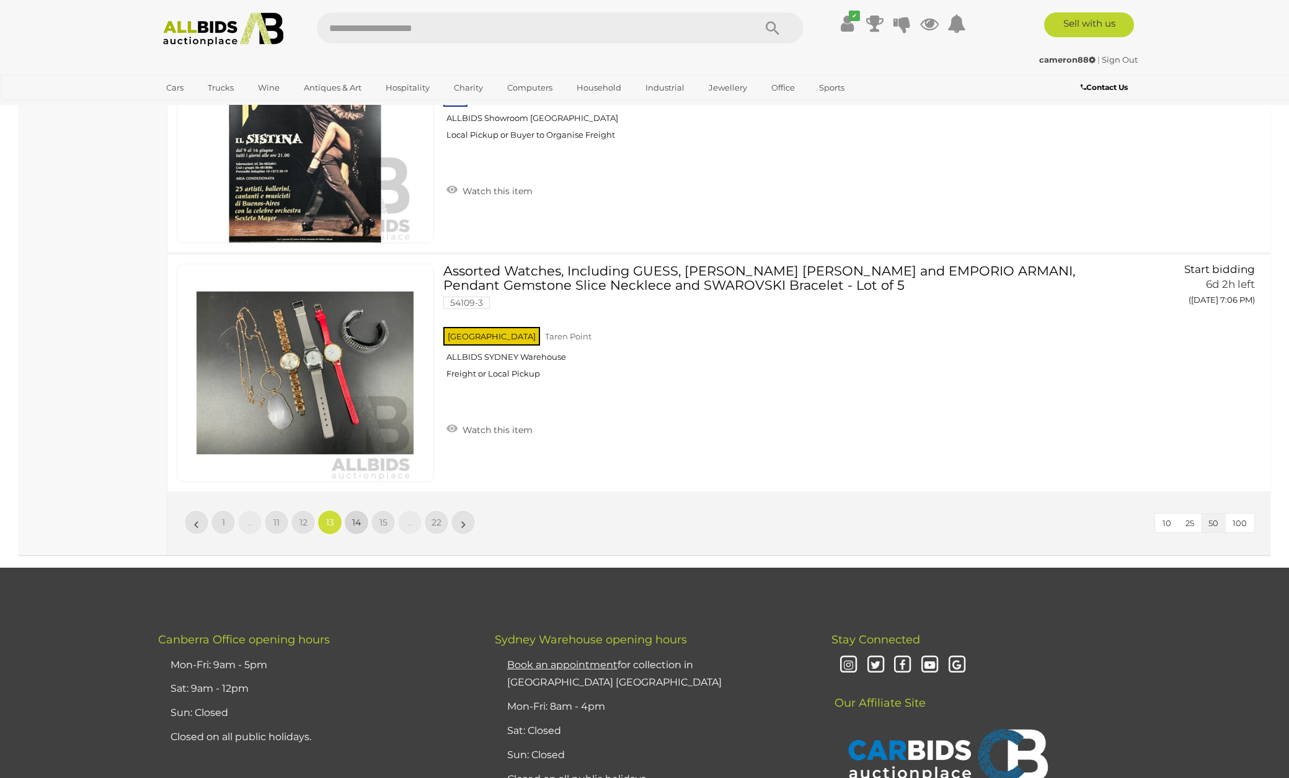
click at [354, 517] on span "14" at bounding box center [356, 522] width 9 height 11
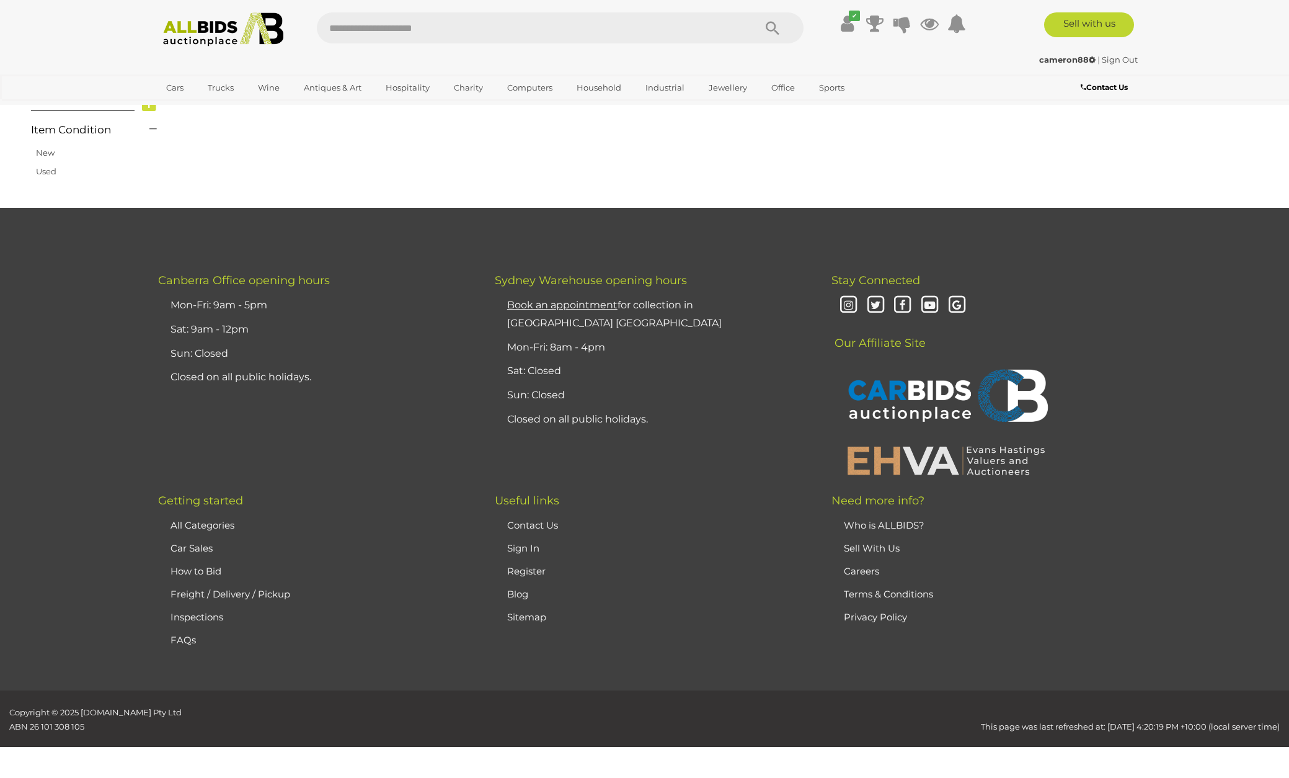
scroll to position [211, 0]
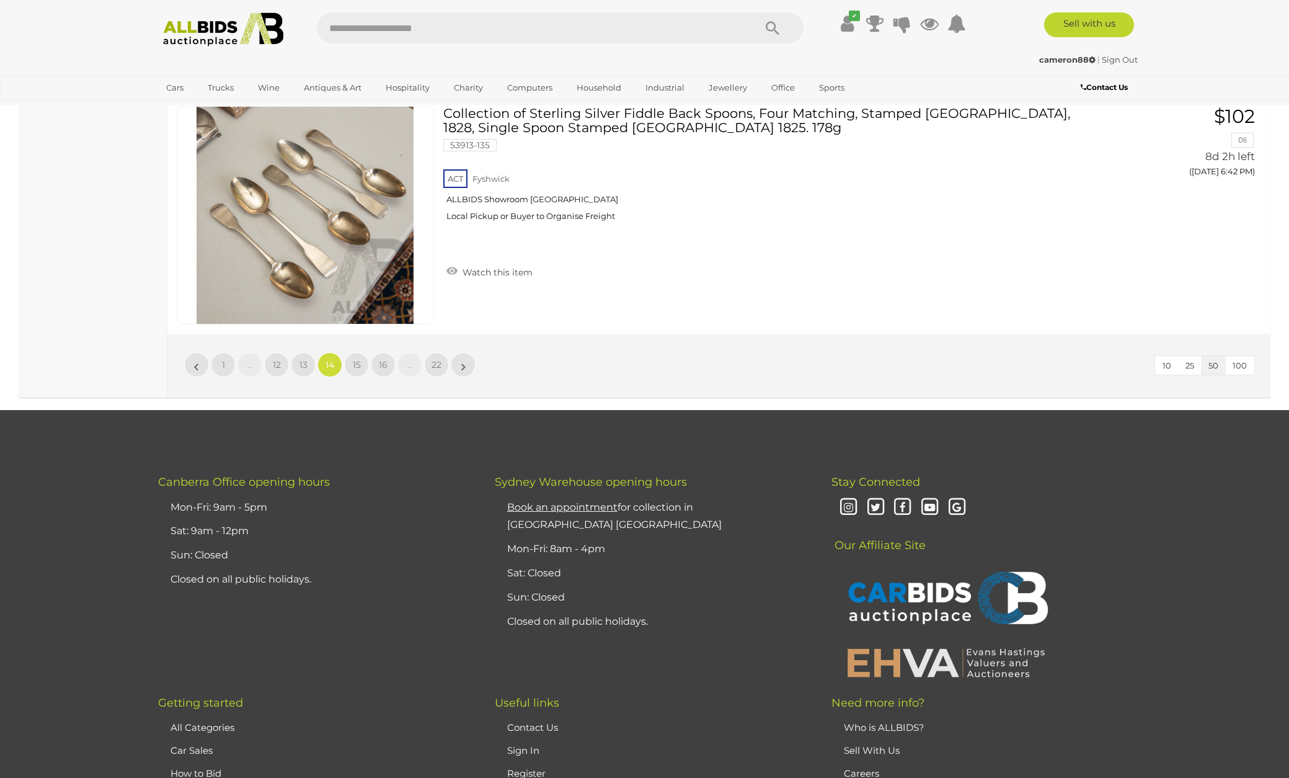
scroll to position [11974, 0]
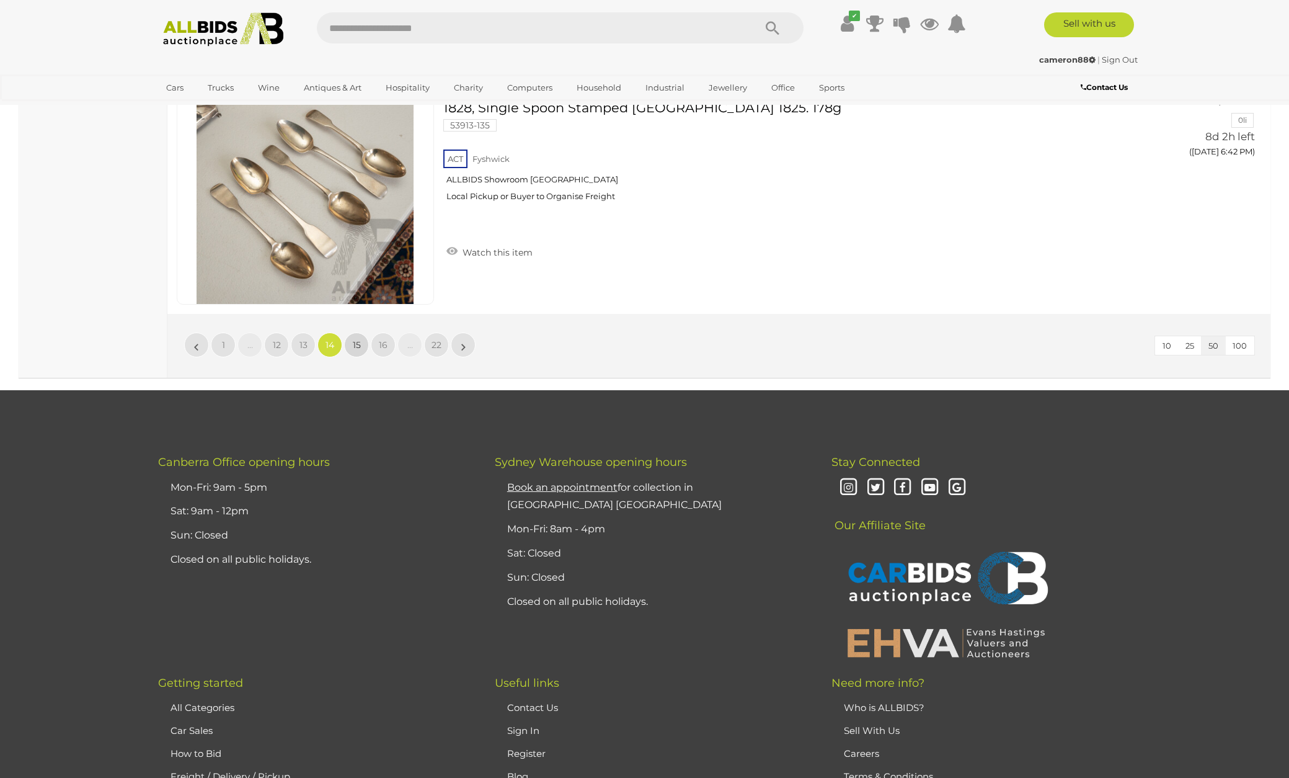
click at [357, 339] on span "15" at bounding box center [357, 344] width 8 height 11
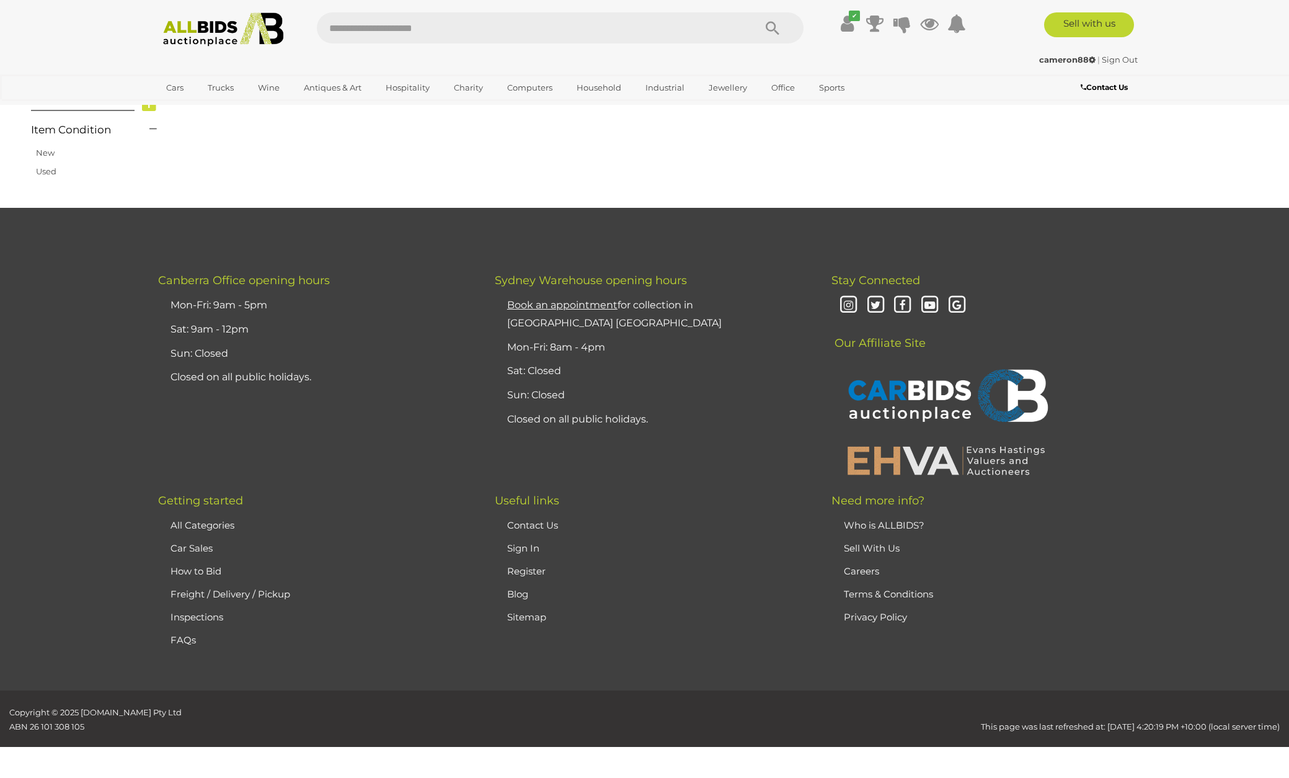
scroll to position [211, 0]
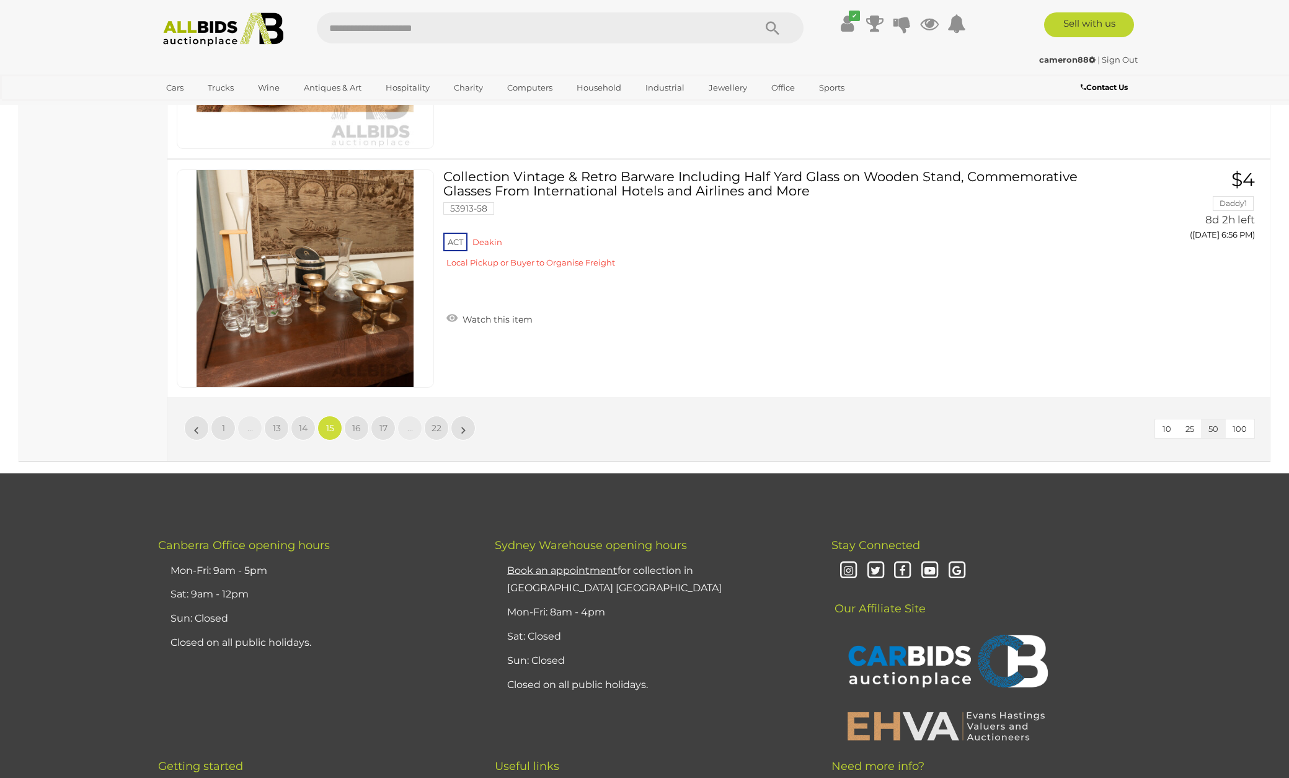
scroll to position [11894, 0]
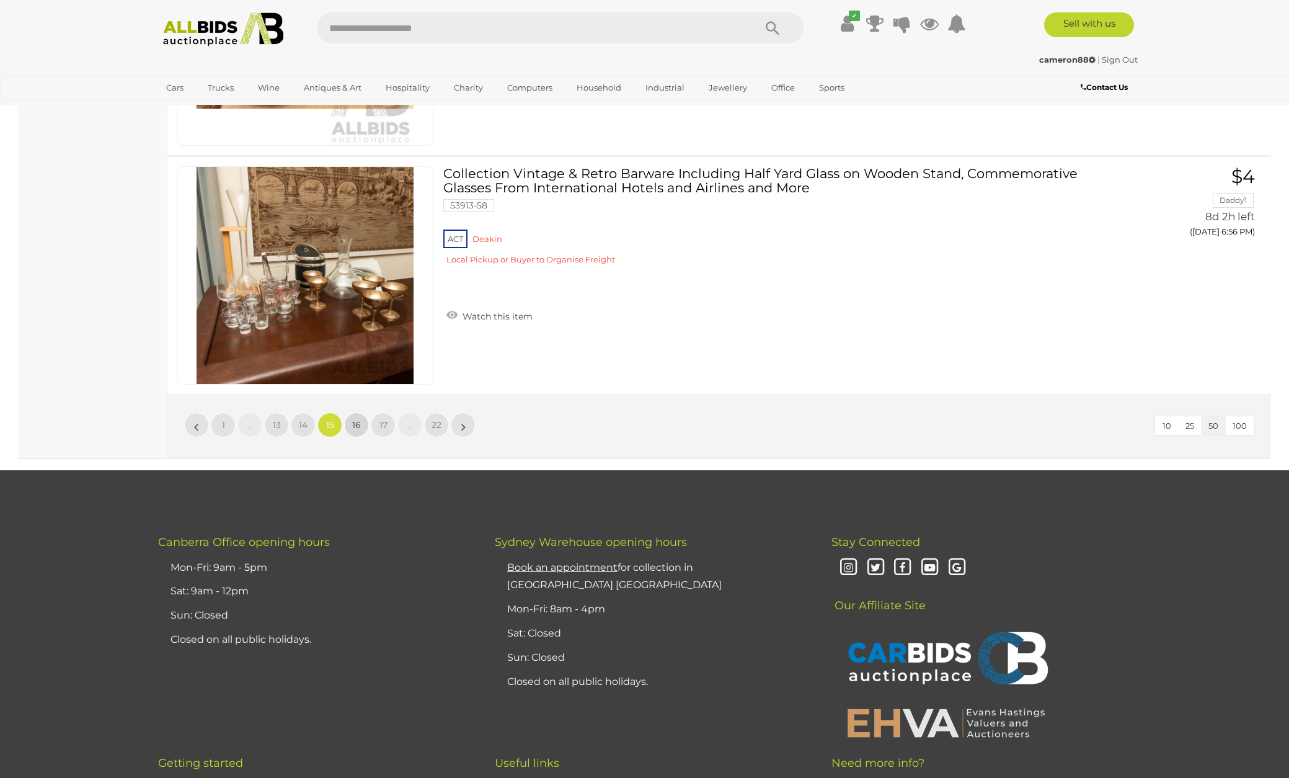
click at [360, 419] on span "16" at bounding box center [356, 424] width 9 height 11
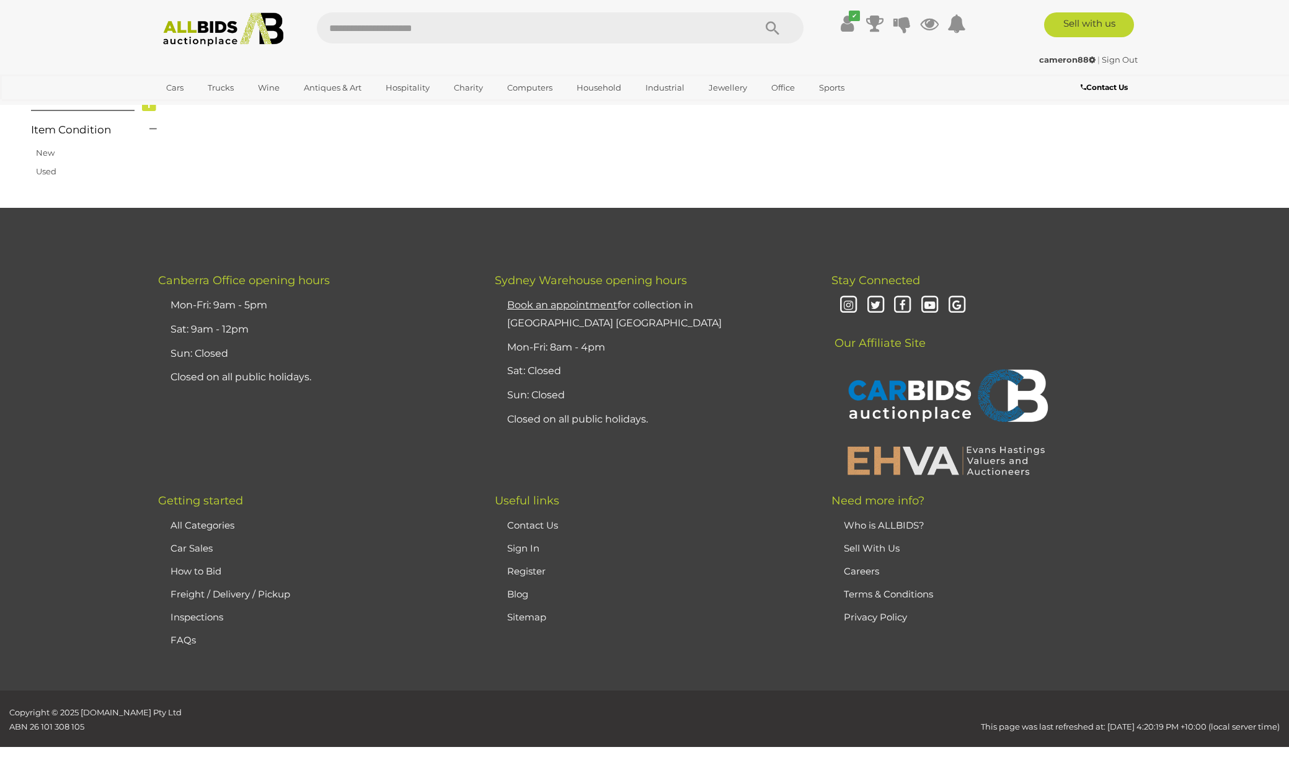
scroll to position [211, 0]
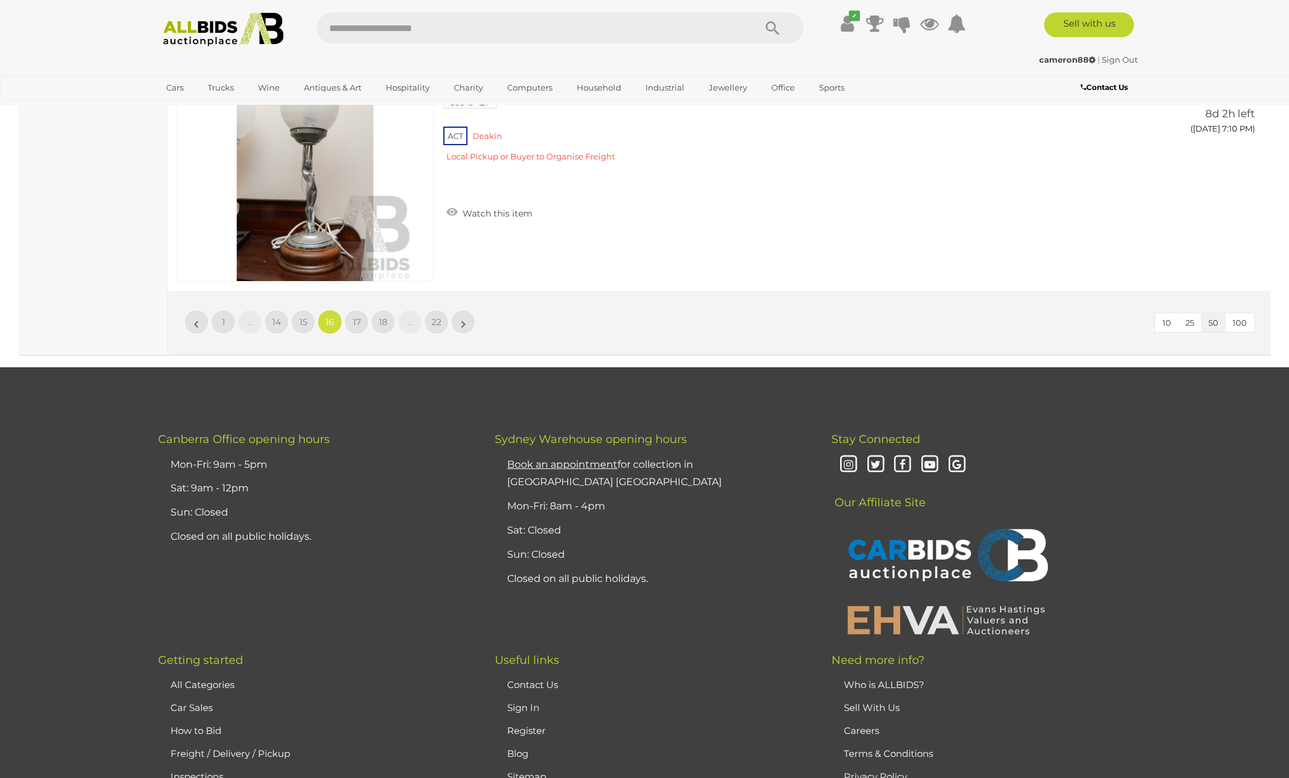
scroll to position [12000, 0]
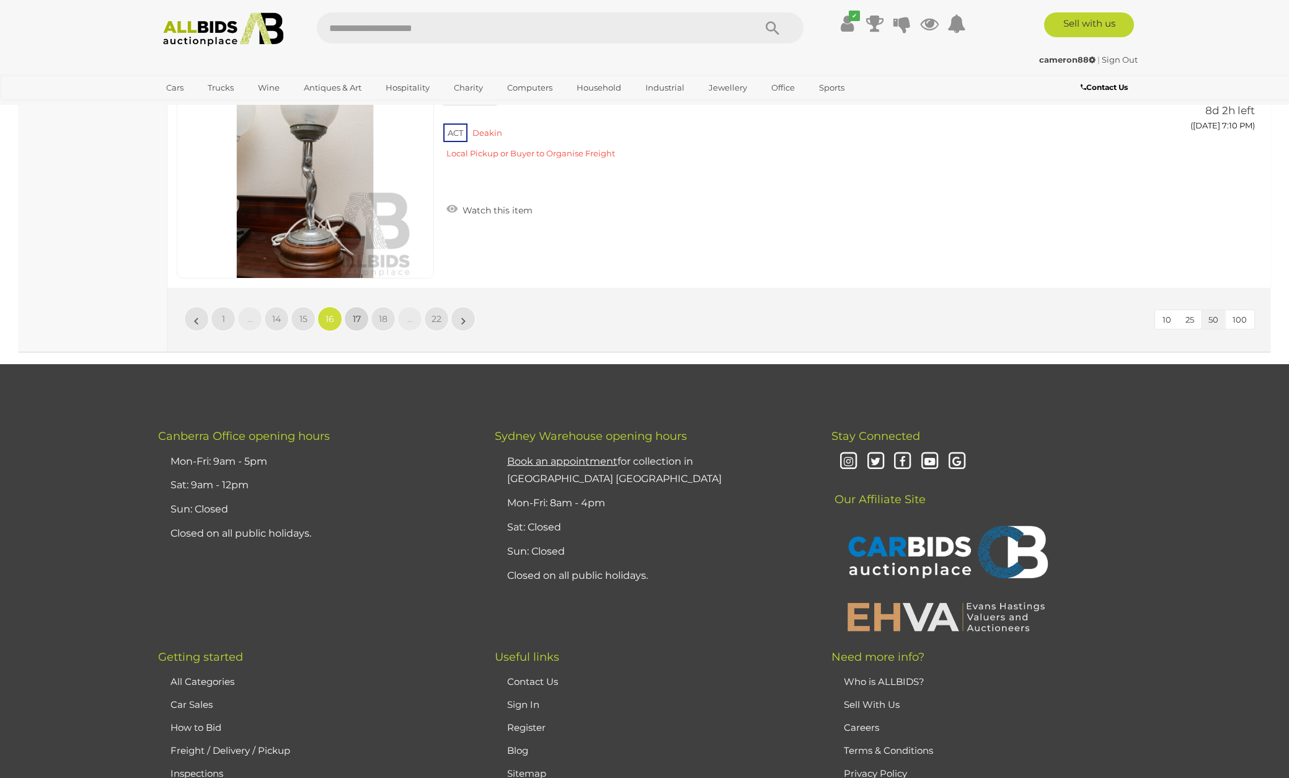
click at [358, 313] on span "17" at bounding box center [357, 318] width 8 height 11
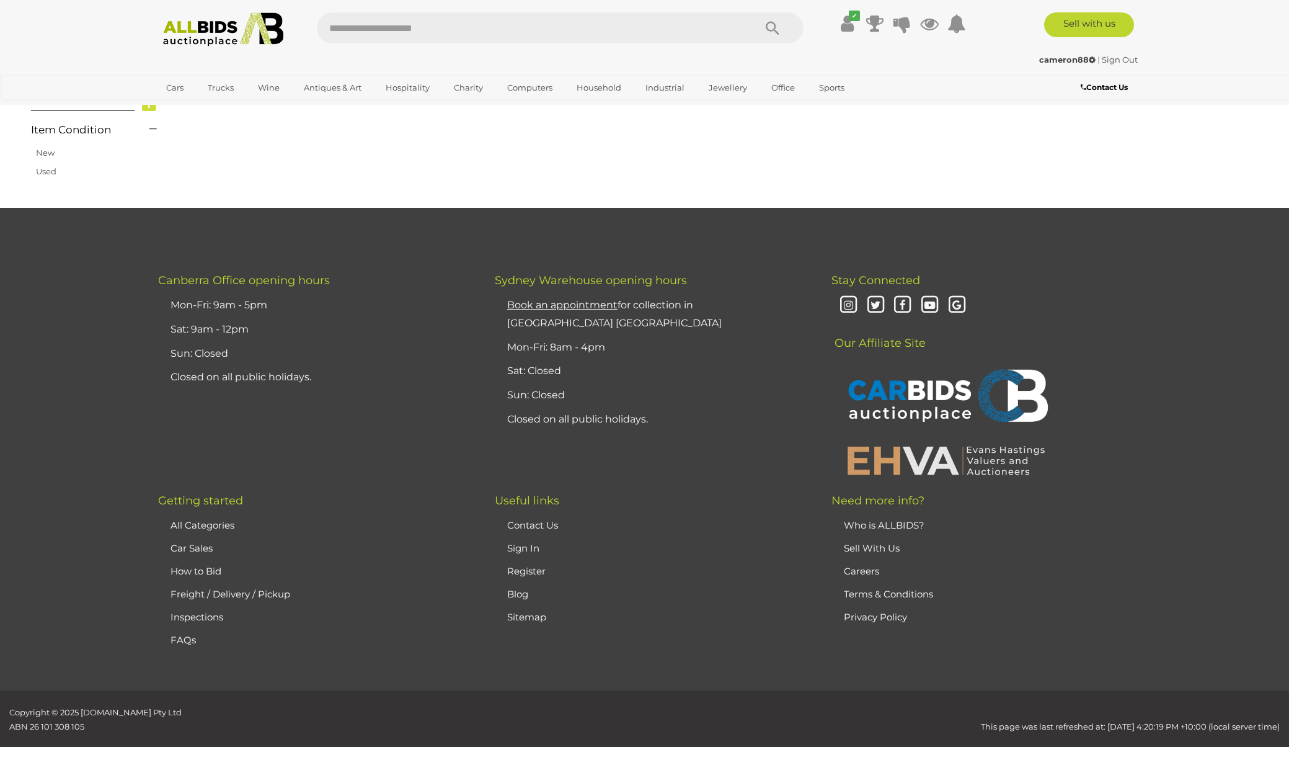
scroll to position [211, 0]
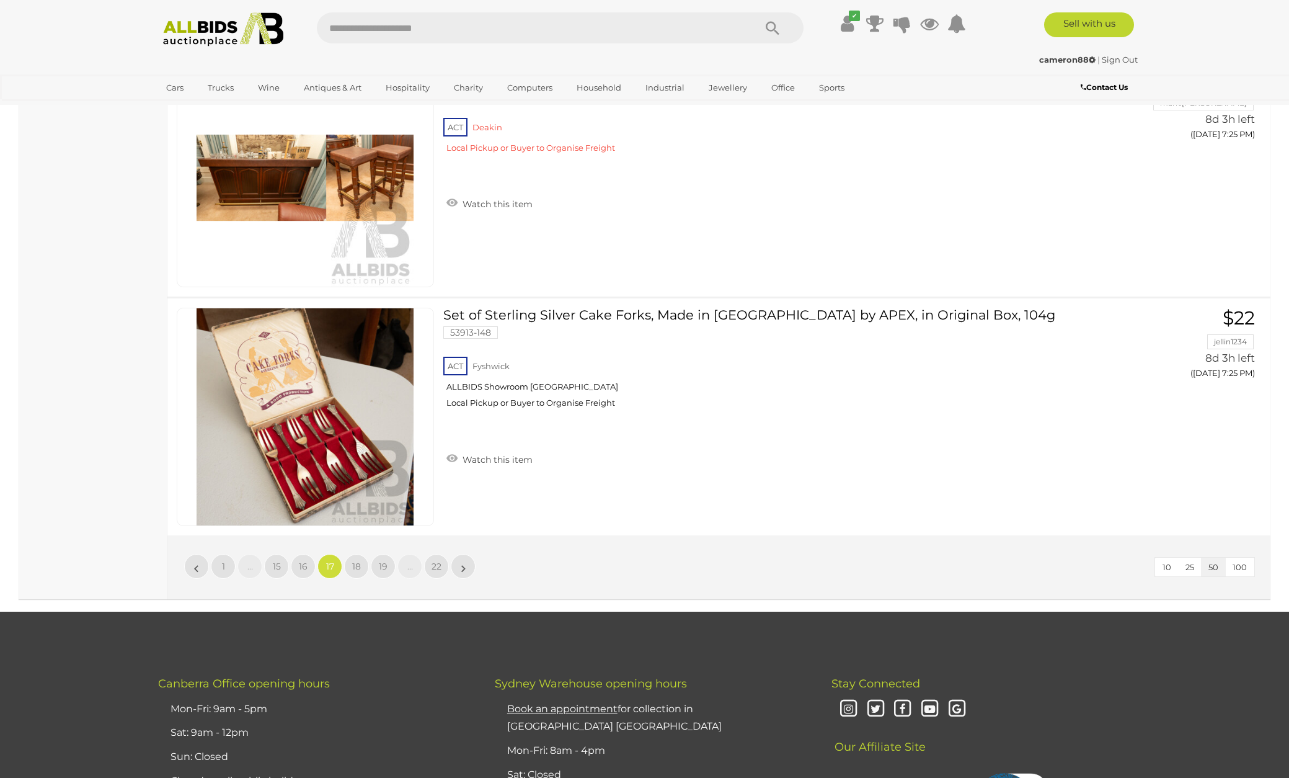
scroll to position [11803, 0]
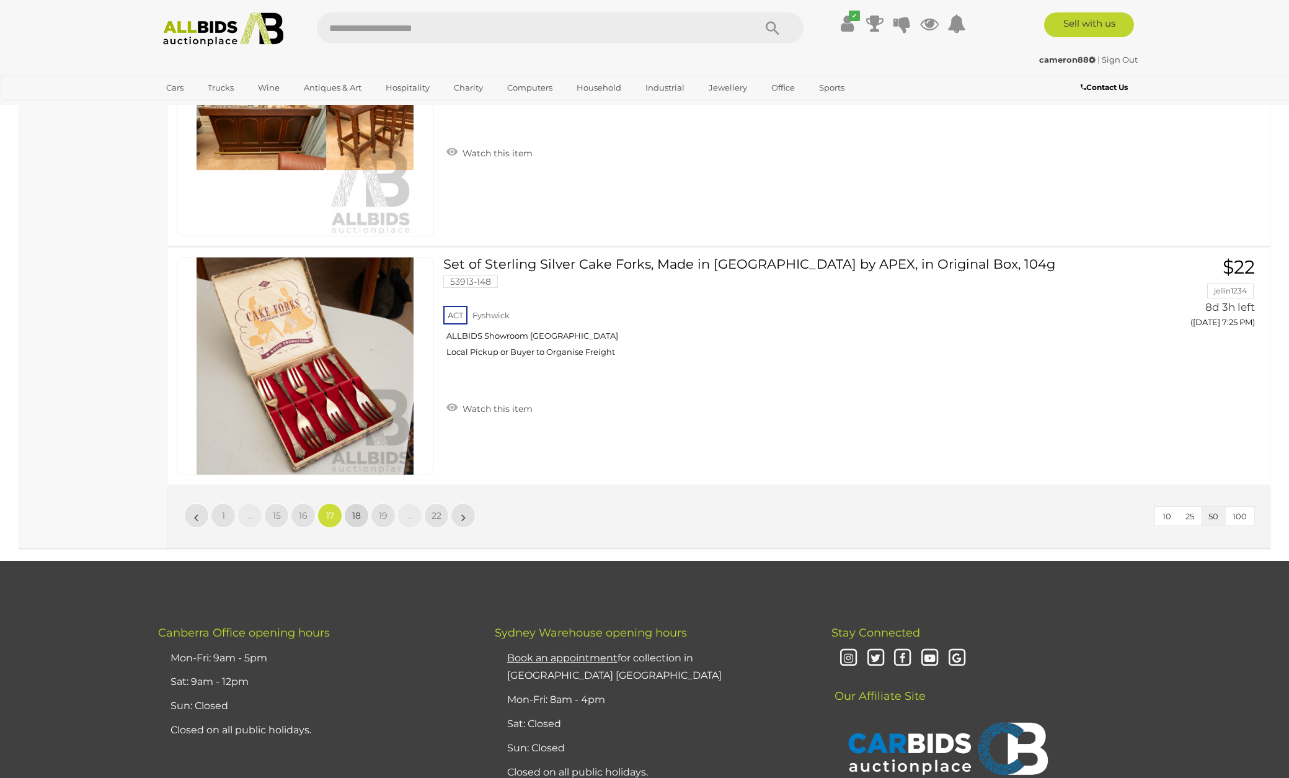
click at [366, 503] on link "18" at bounding box center [356, 515] width 25 height 25
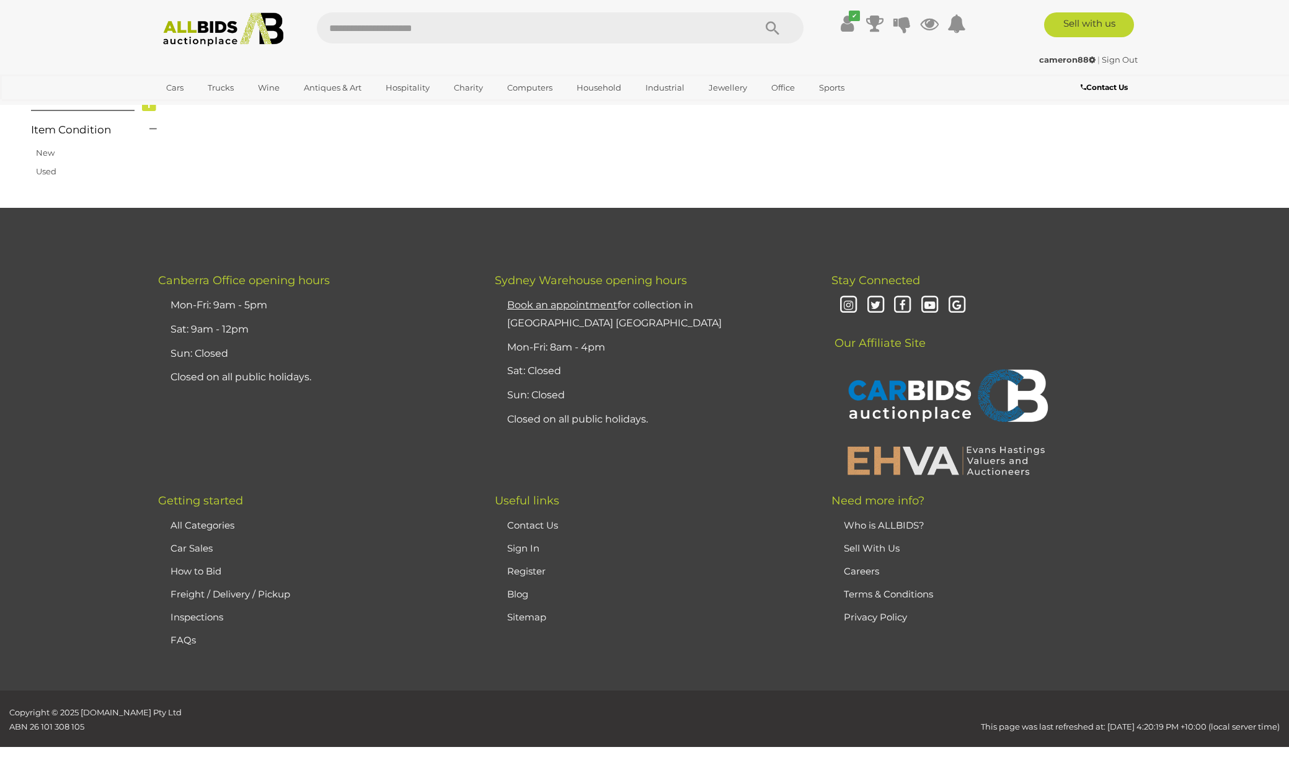
scroll to position [211, 0]
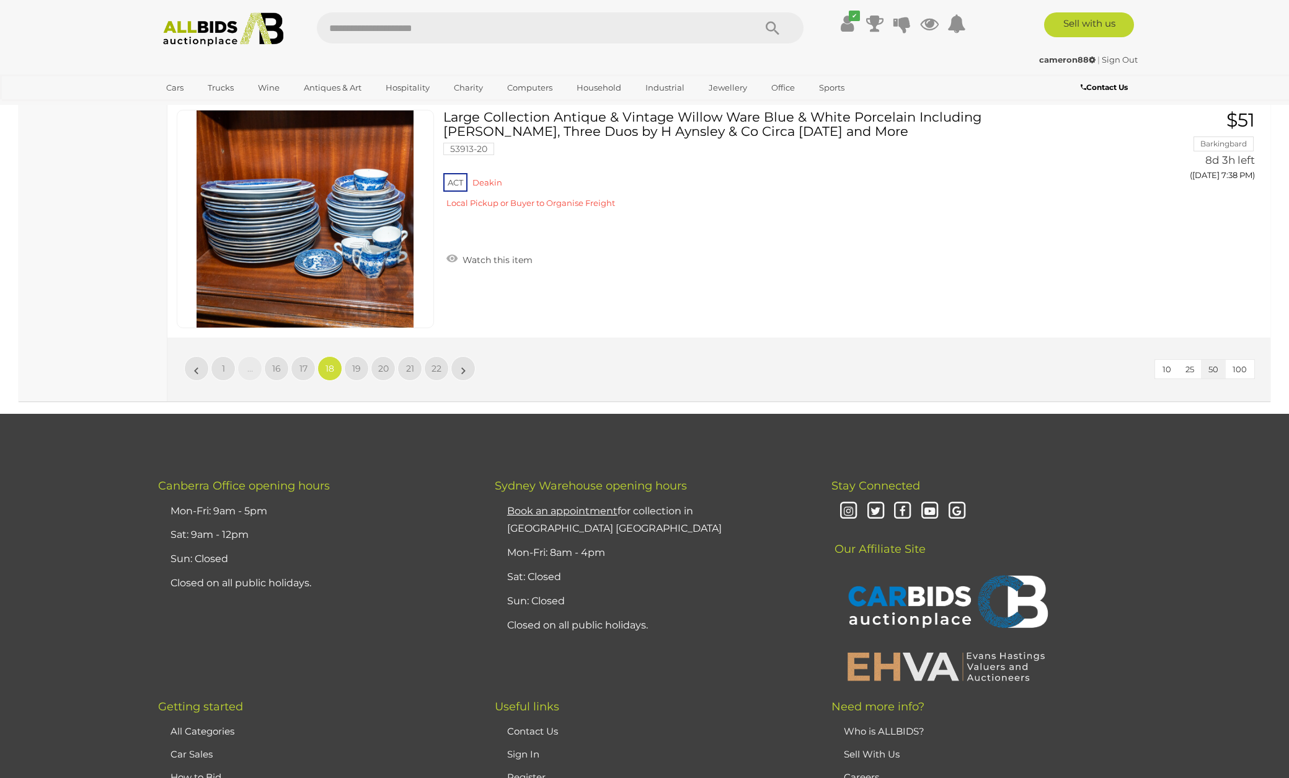
scroll to position [11951, 0]
click at [360, 362] on span "19" at bounding box center [356, 367] width 9 height 11
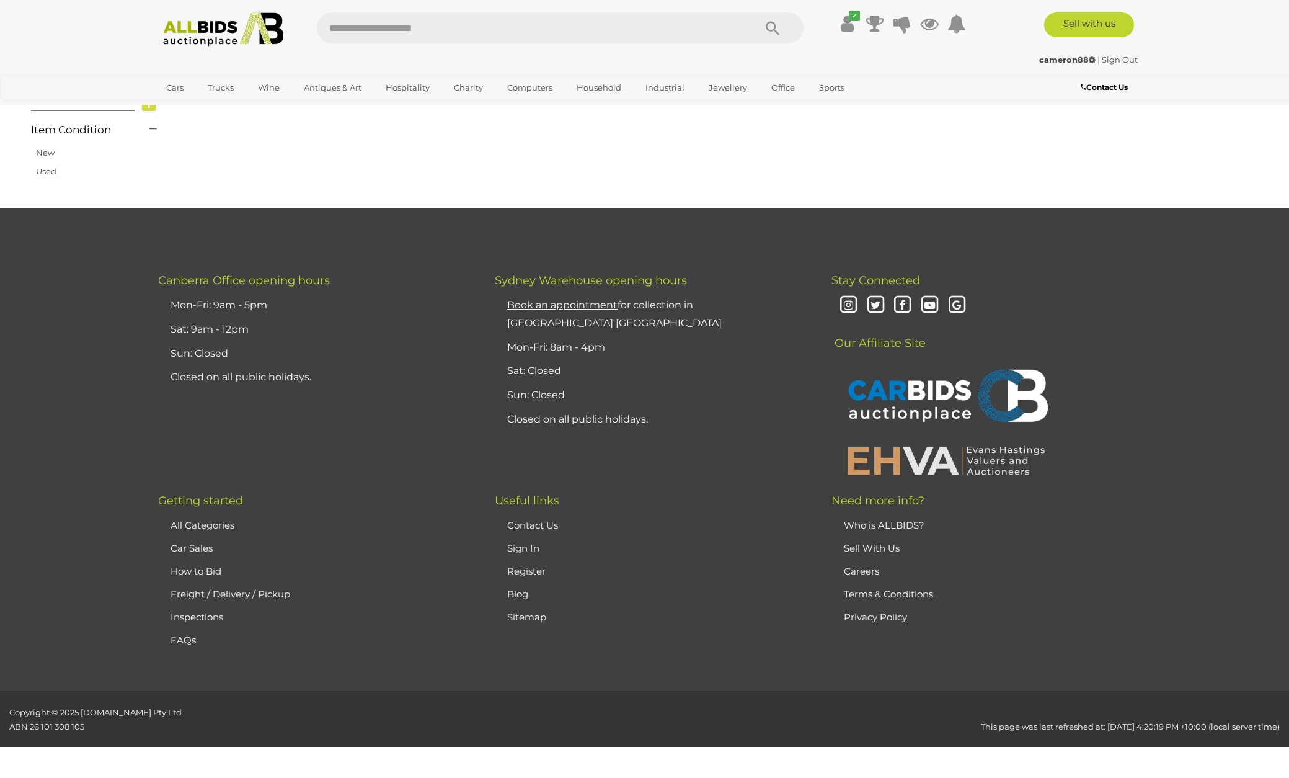
scroll to position [211, 0]
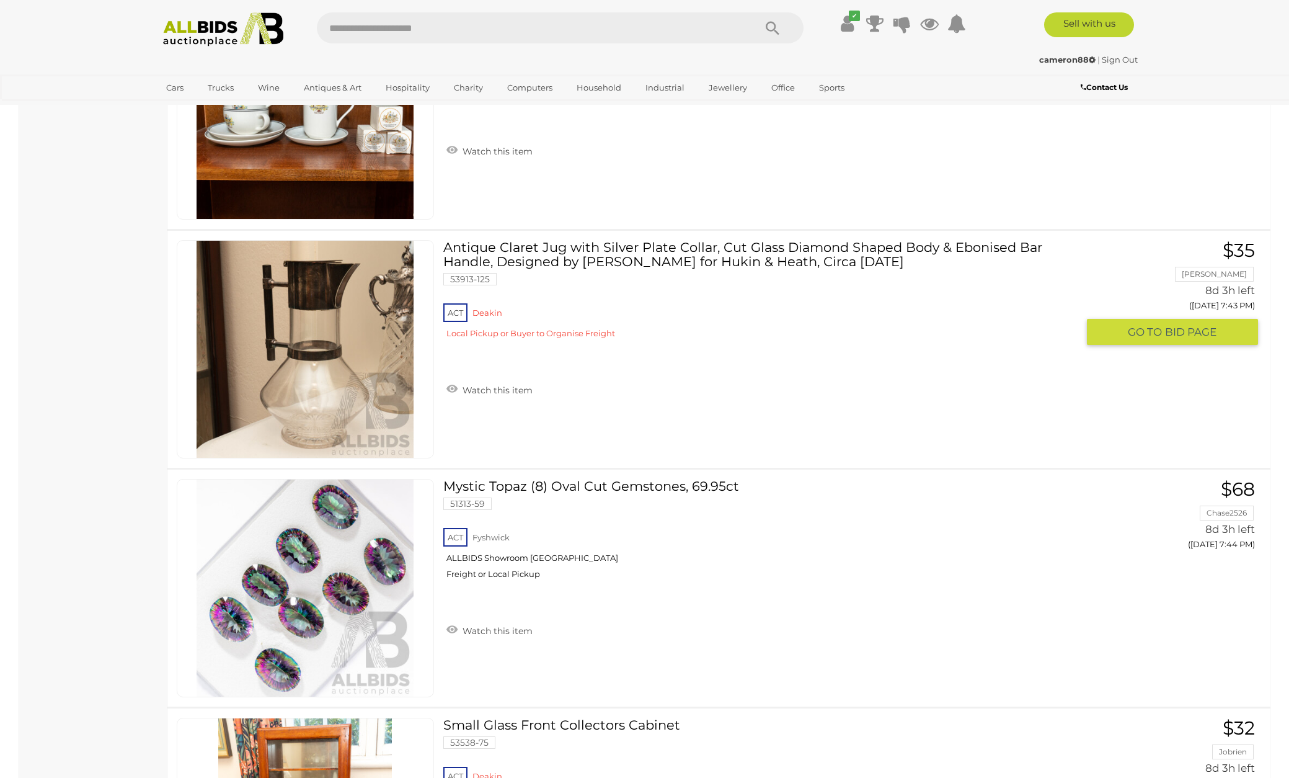
scroll to position [5615, 0]
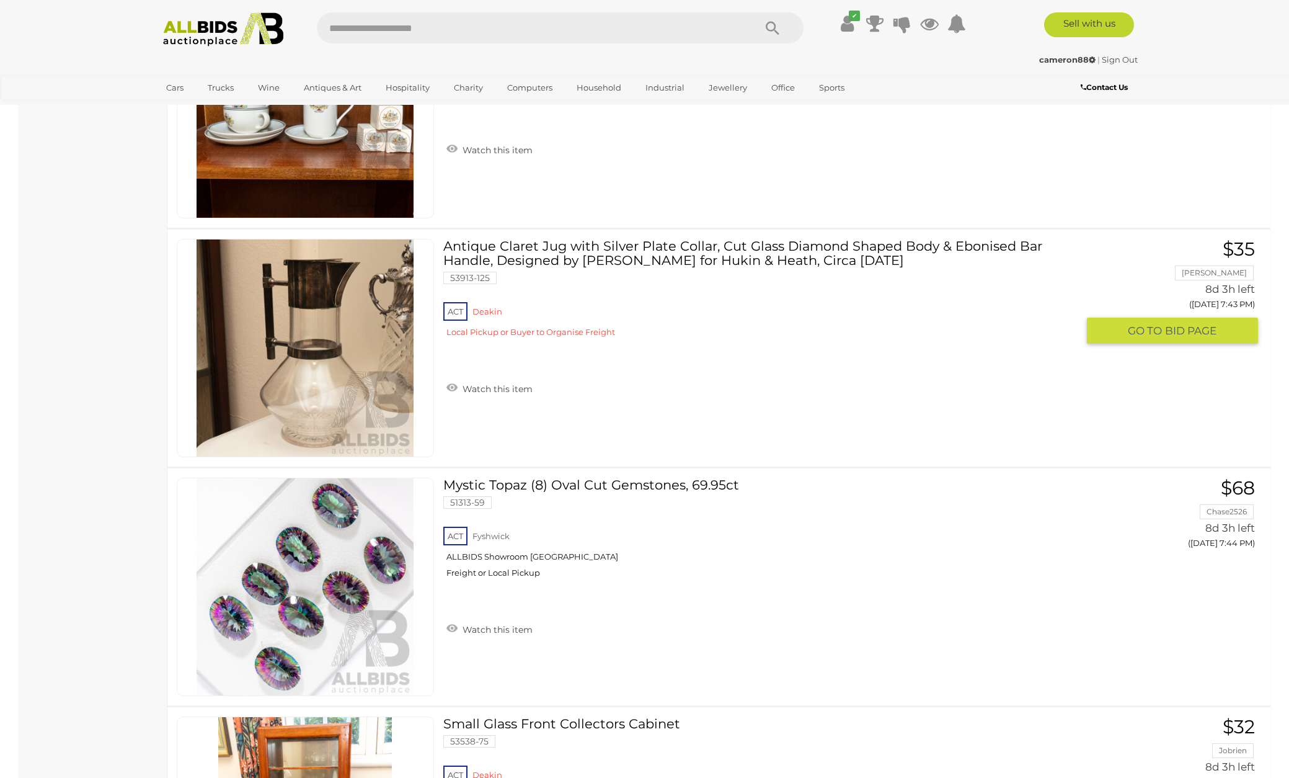
click at [327, 273] on link at bounding box center [305, 348] width 257 height 218
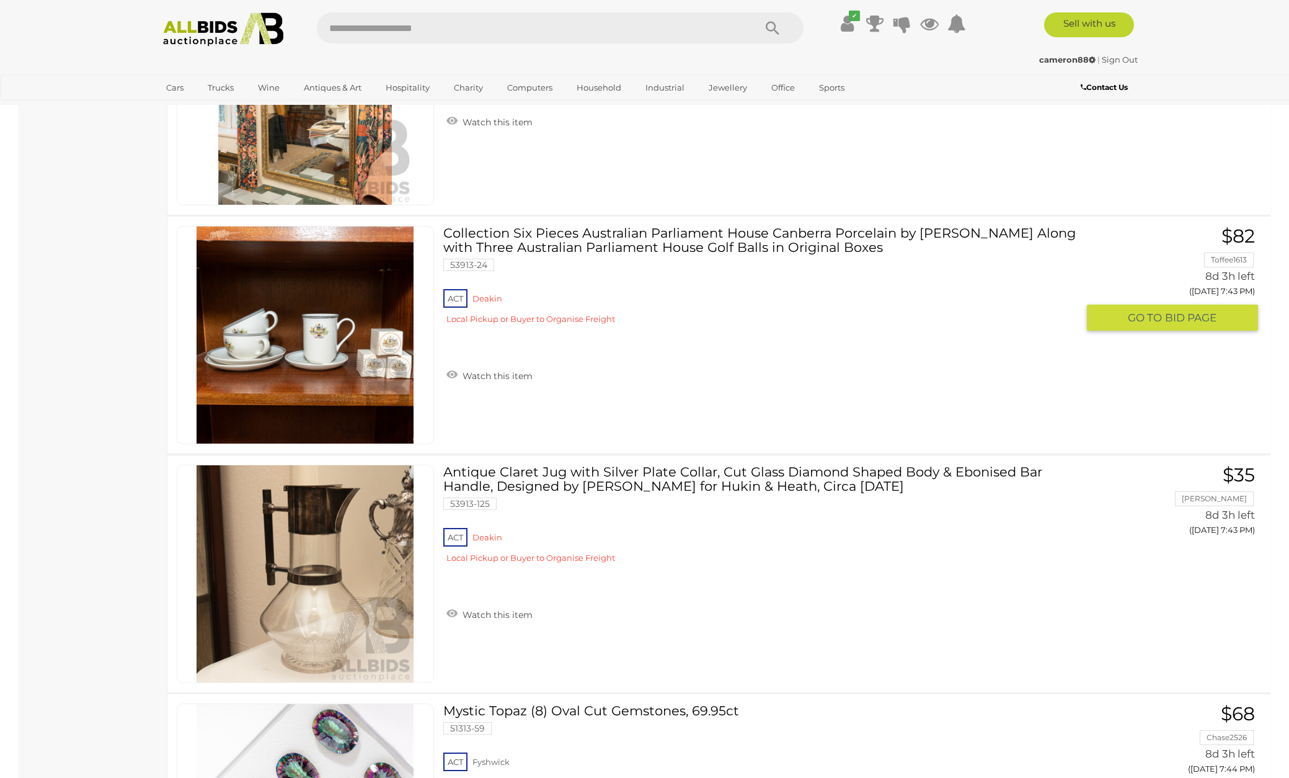
scroll to position [5389, 0]
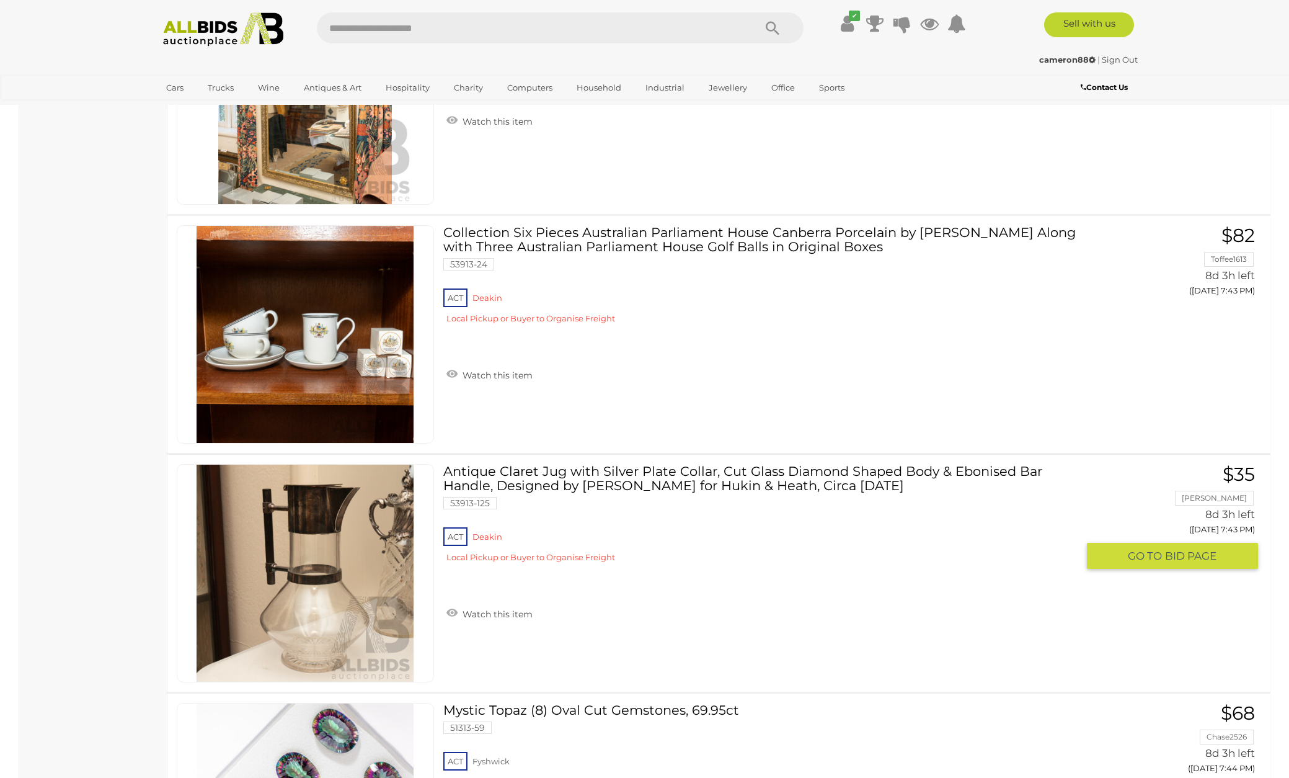
click at [556, 466] on link "Antique Claret Jug with Silver Plate Collar, Cut Glass Diamond Shaped Body & Eb…" at bounding box center [765, 518] width 625 height 109
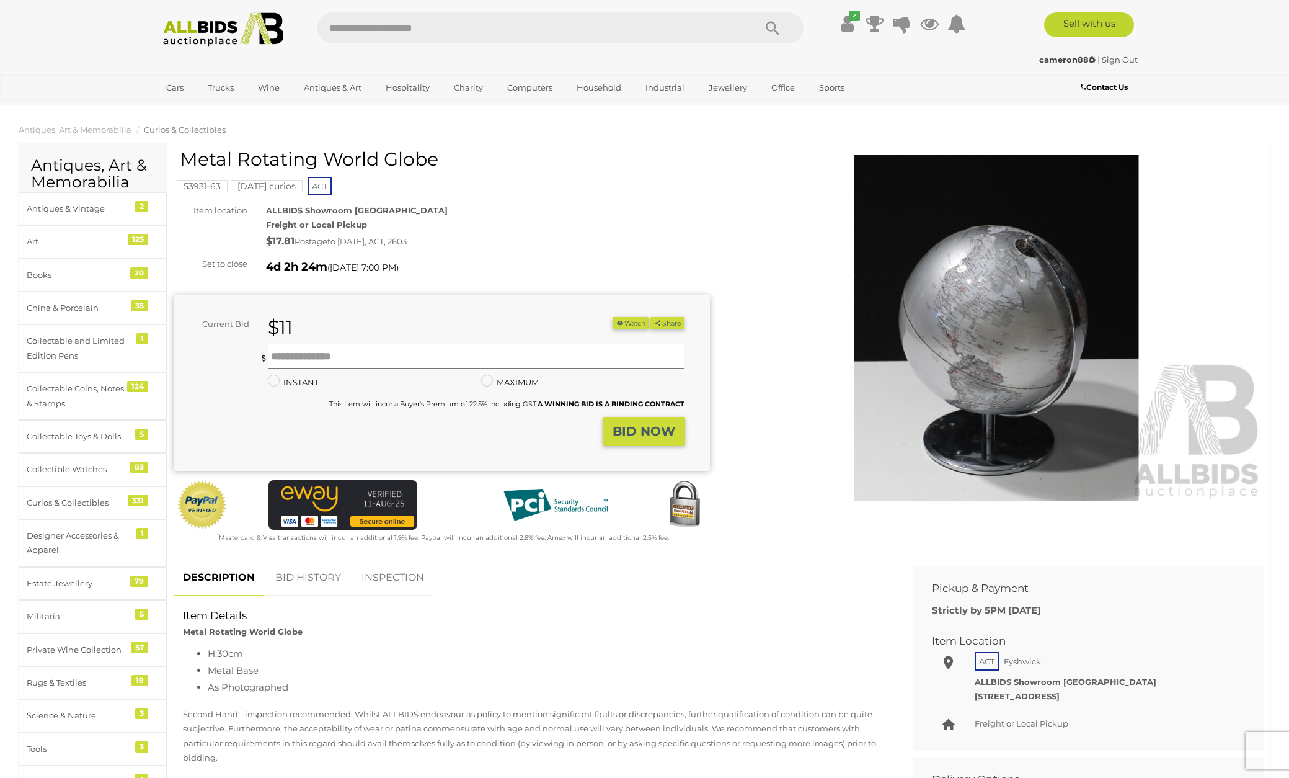
click at [972, 345] on img at bounding box center [997, 327] width 536 height 345
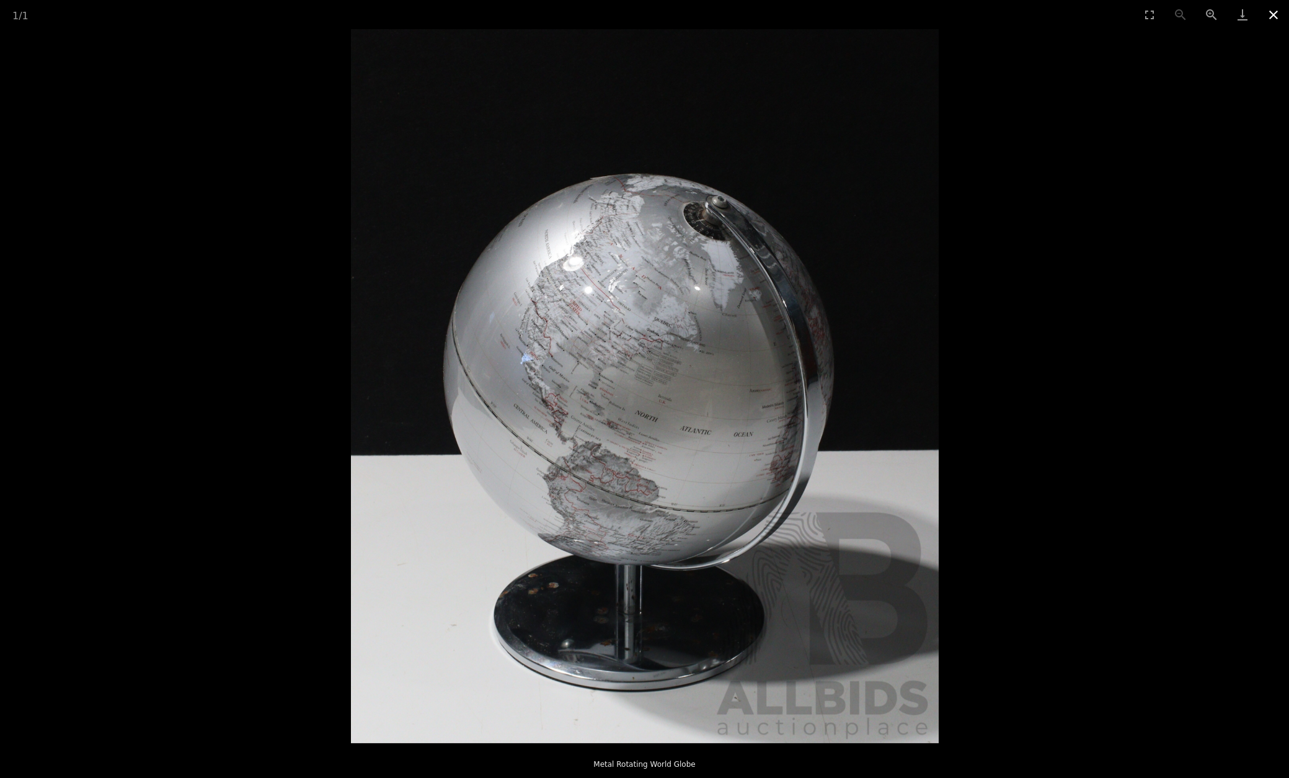
click at [1273, 15] on button "Close gallery" at bounding box center [1273, 14] width 31 height 29
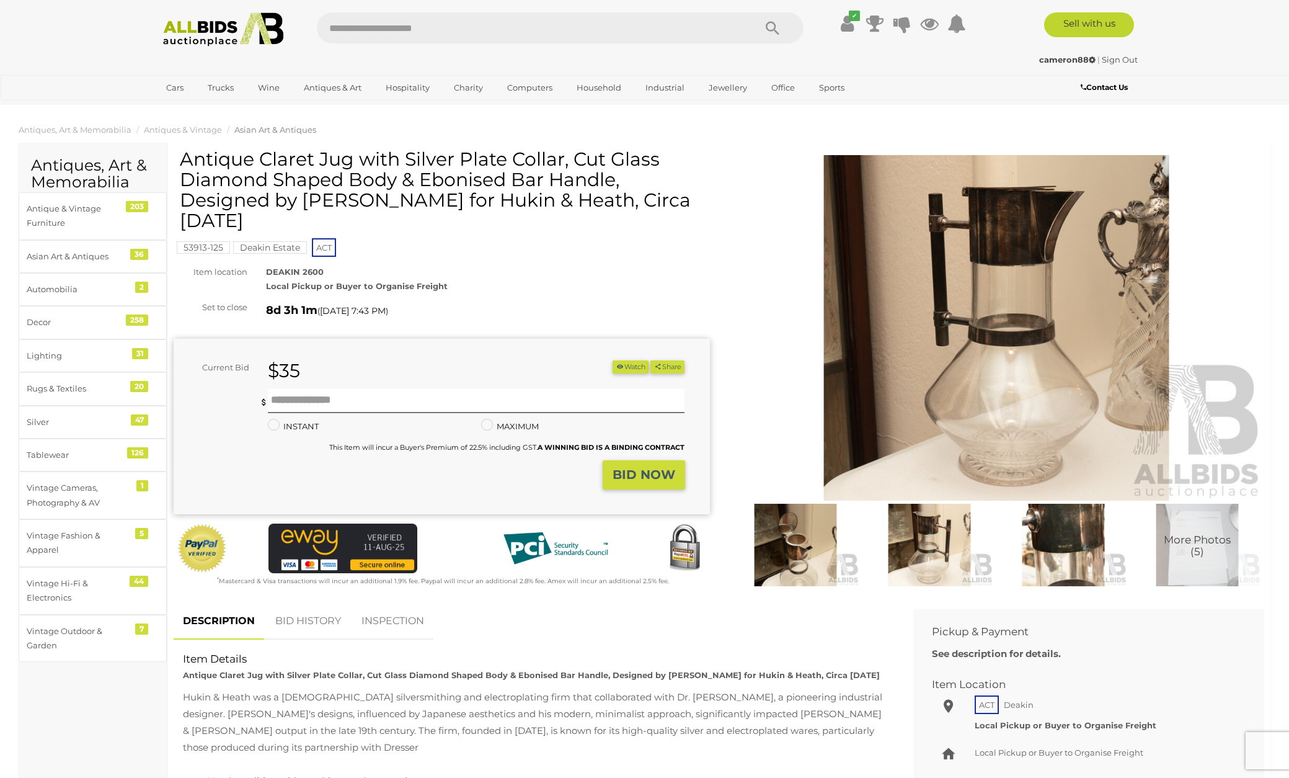
click at [799, 535] on img at bounding box center [796, 544] width 128 height 82
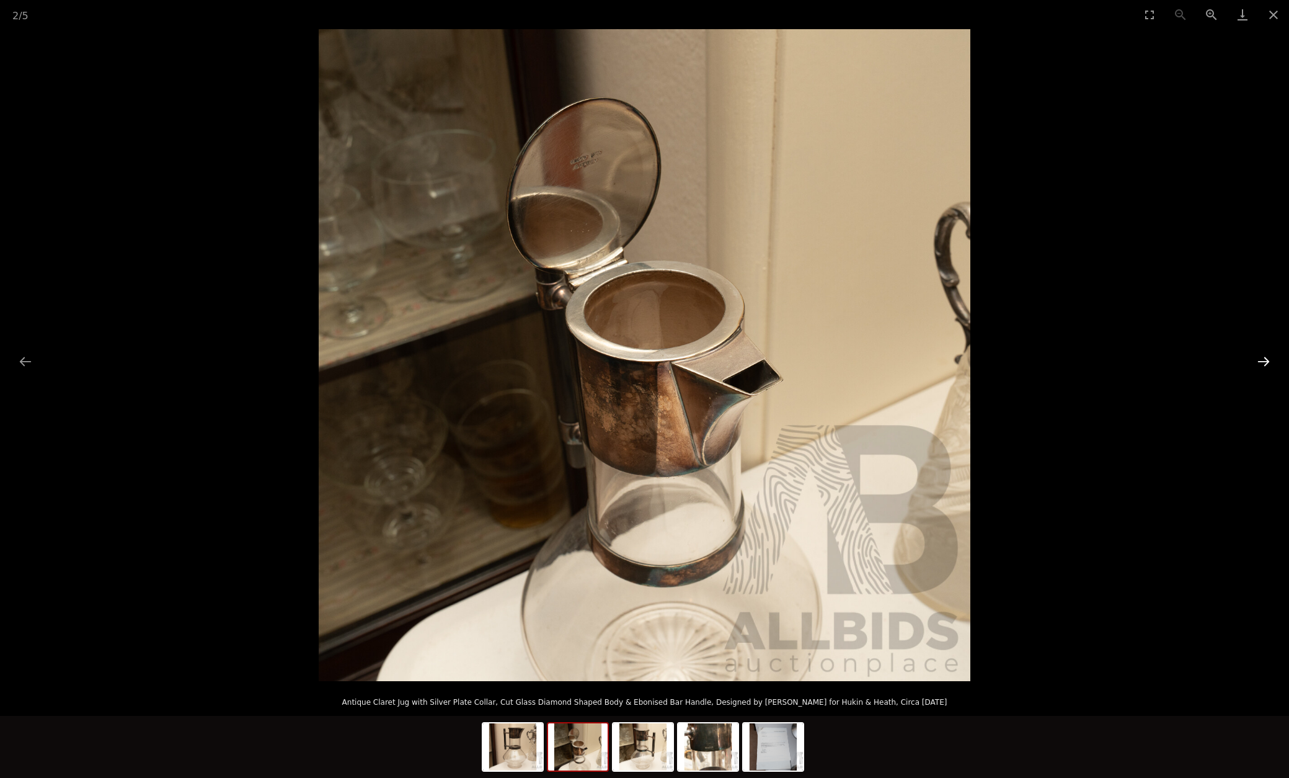
click at [1264, 358] on button "Next slide" at bounding box center [1264, 361] width 26 height 24
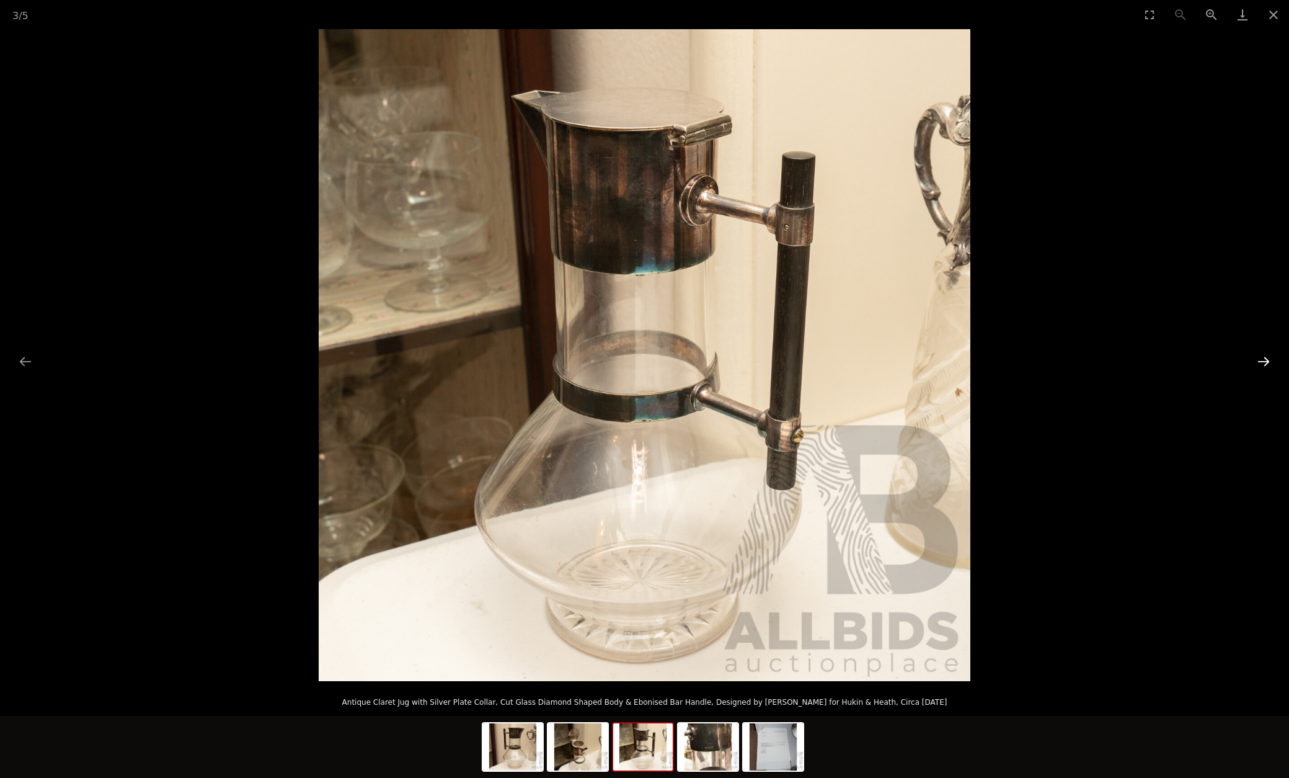
click at [1264, 358] on button "Next slide" at bounding box center [1264, 361] width 26 height 24
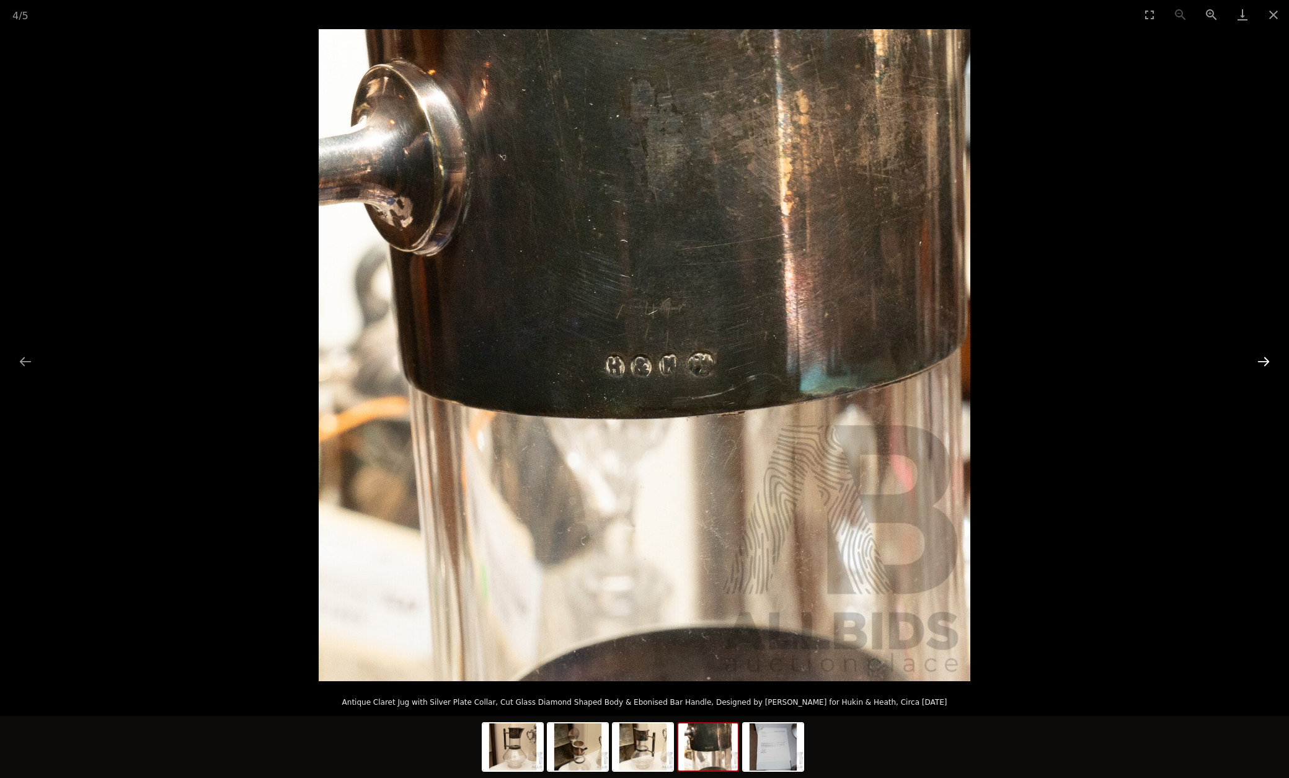
click at [1264, 358] on button "Next slide" at bounding box center [1264, 361] width 26 height 24
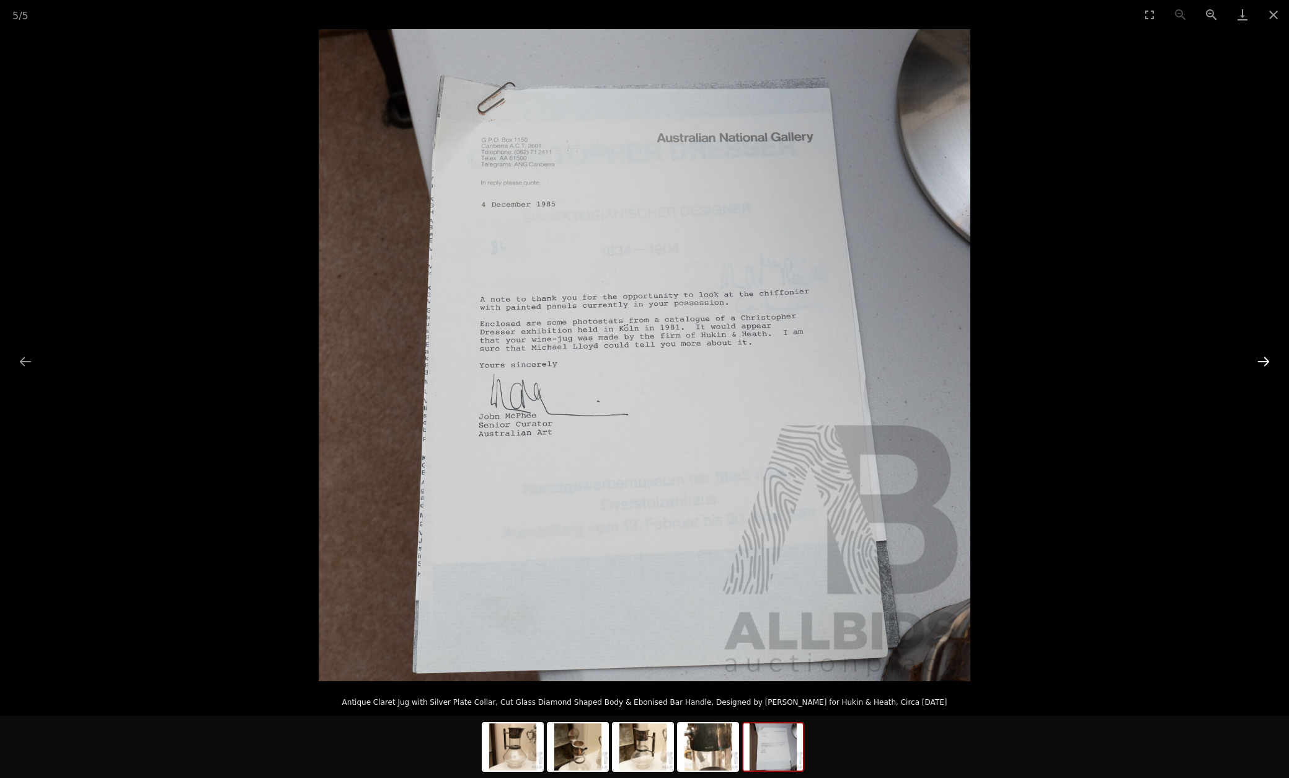
click at [1264, 358] on button "Next slide" at bounding box center [1264, 361] width 26 height 24
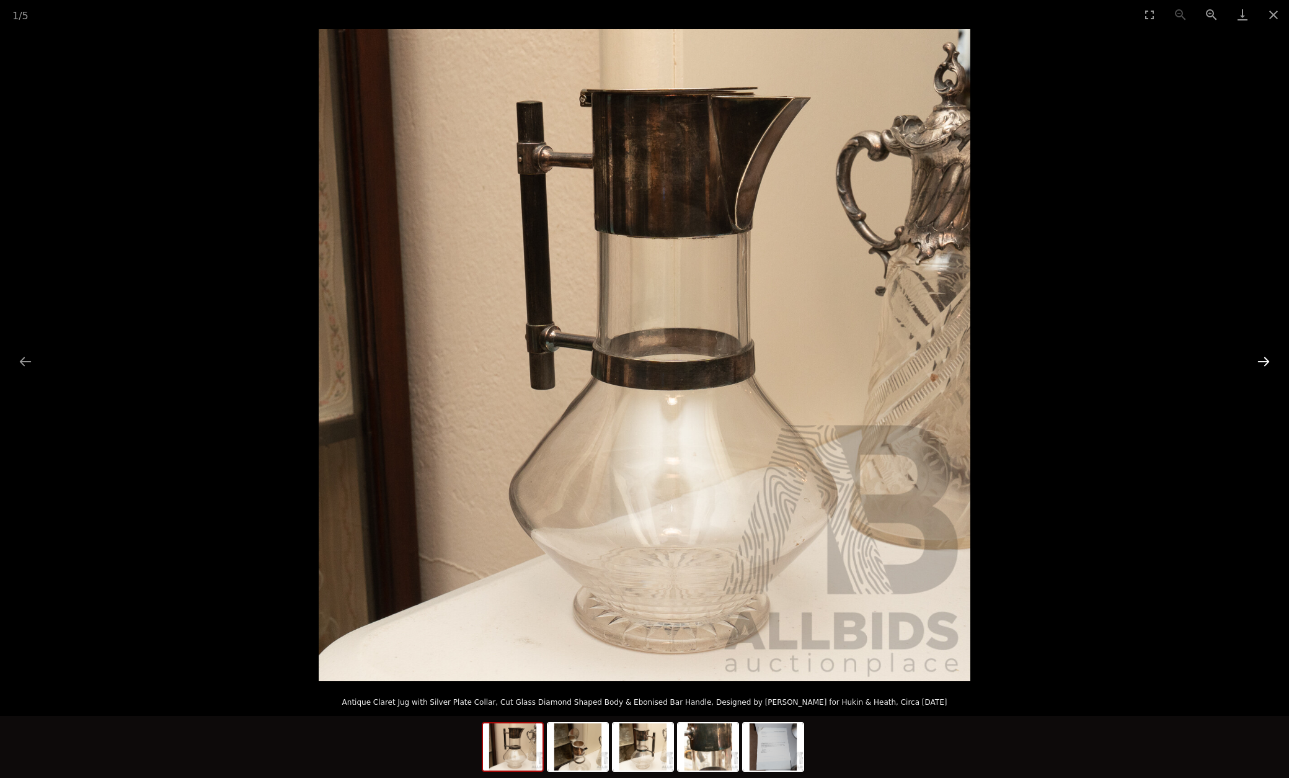
click at [1264, 358] on button "Next slide" at bounding box center [1264, 361] width 26 height 24
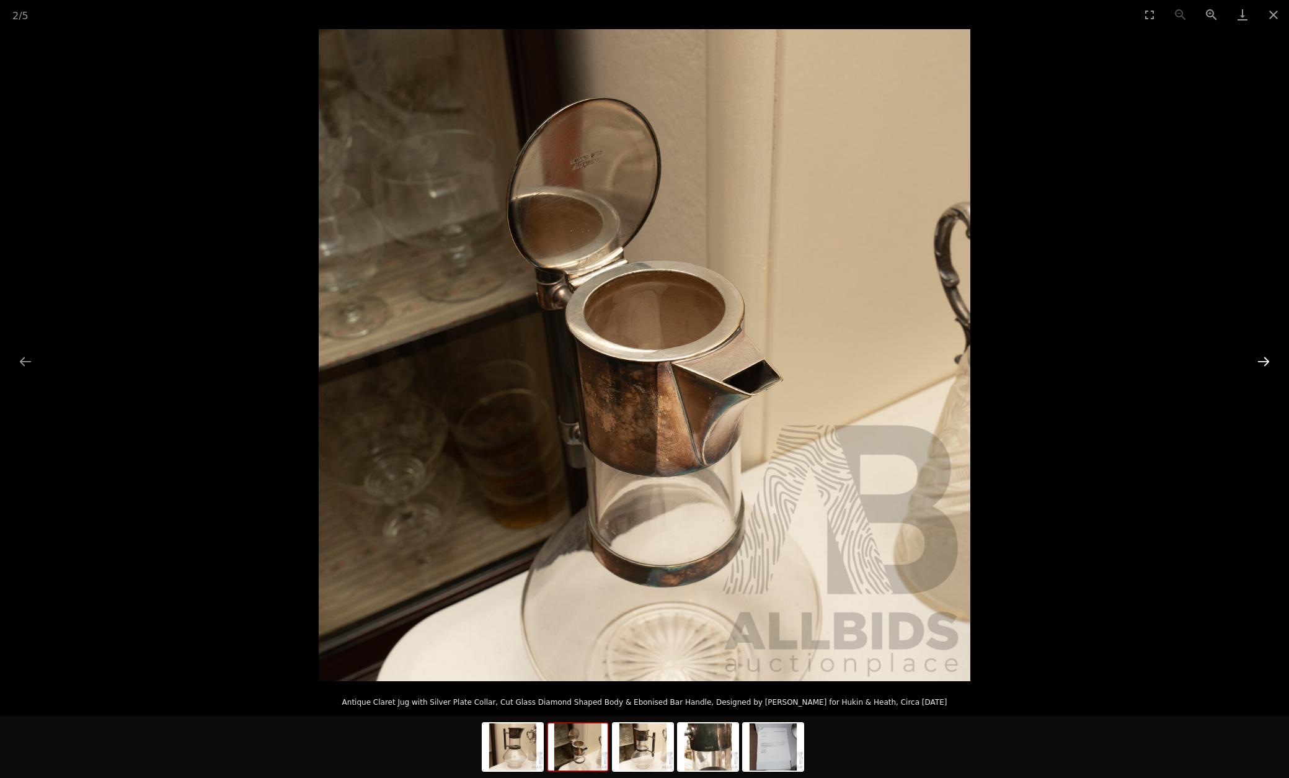
click at [1264, 358] on button "Next slide" at bounding box center [1264, 361] width 26 height 24
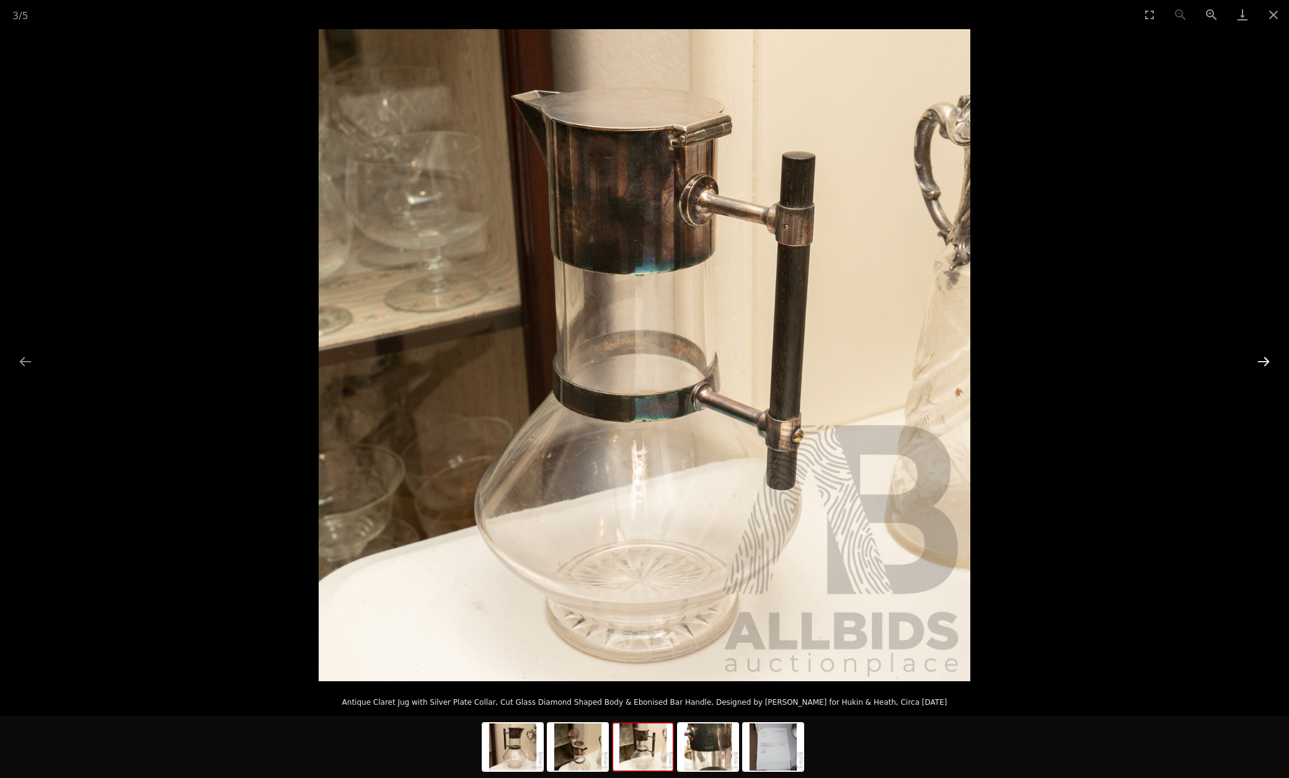
click at [1264, 358] on button "Next slide" at bounding box center [1264, 361] width 26 height 24
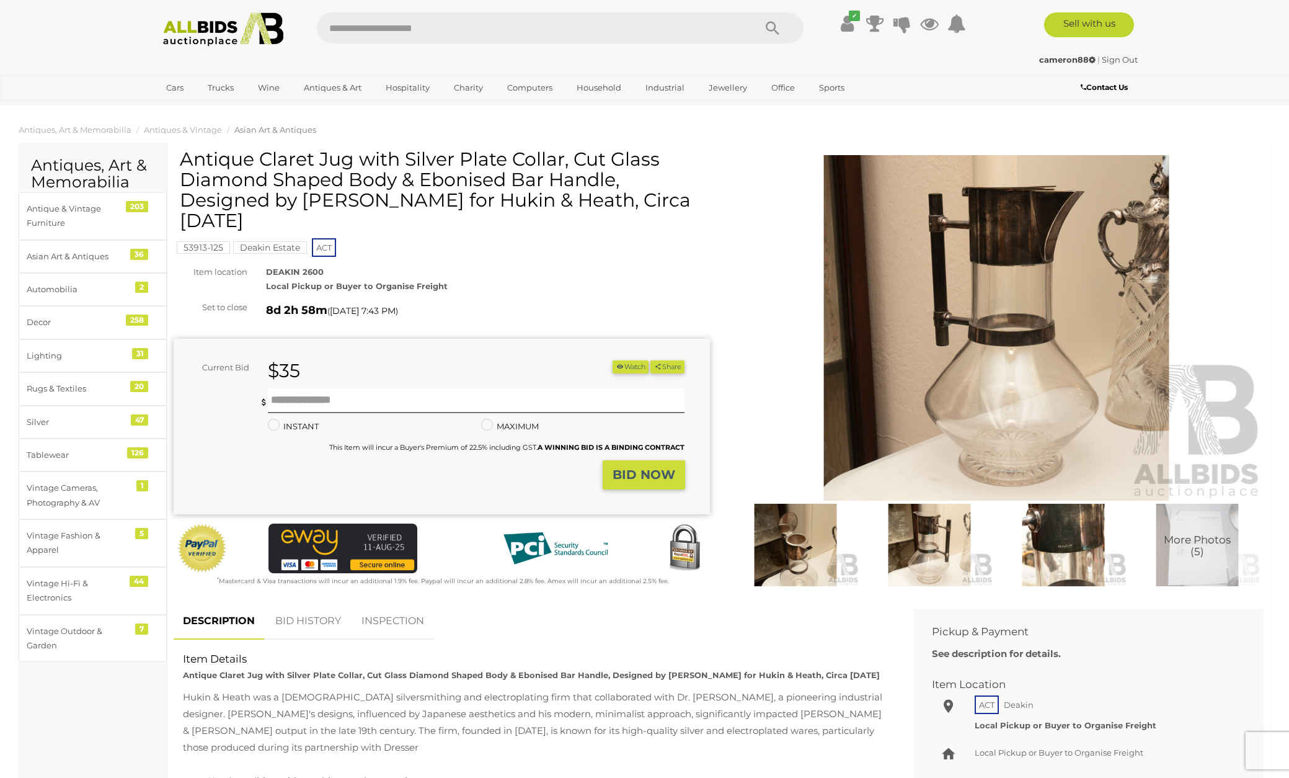
click at [998, 392] on img at bounding box center [997, 327] width 536 height 345
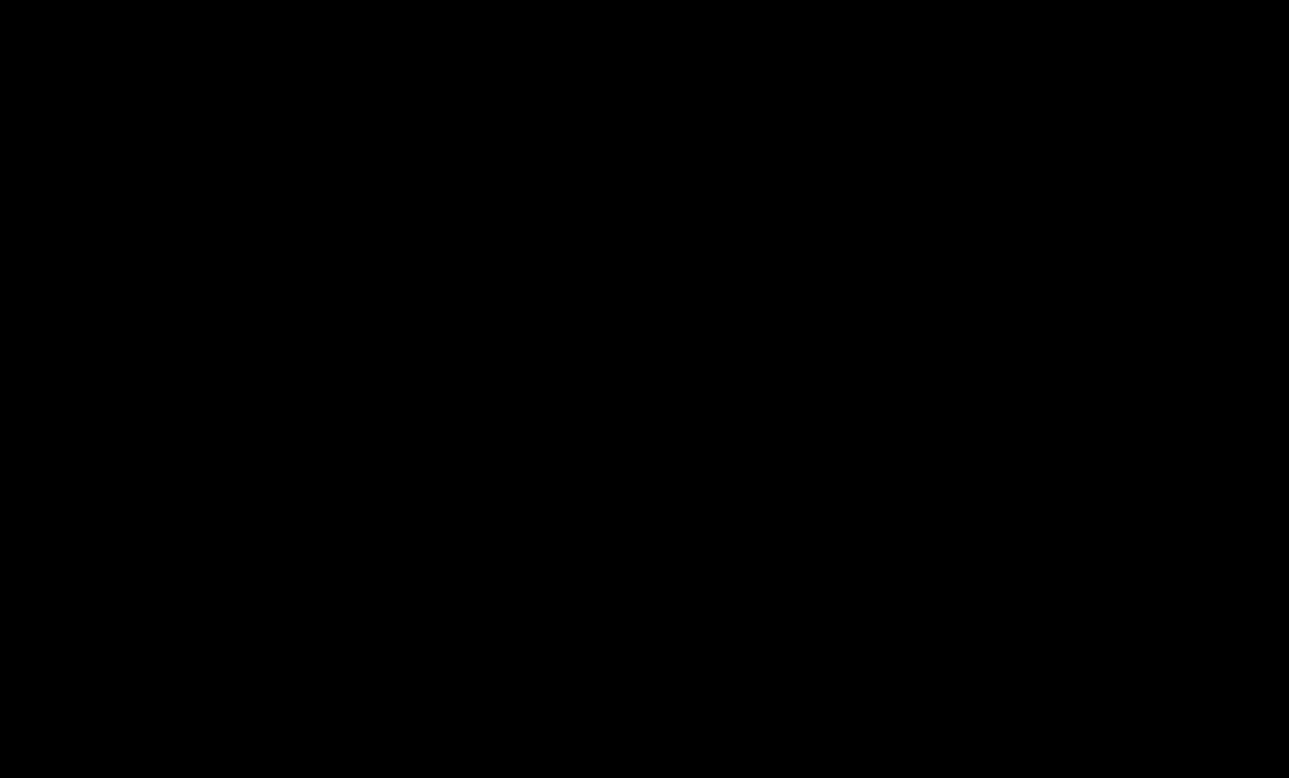
click at [998, 392] on picture at bounding box center [644, 355] width 1289 height 652
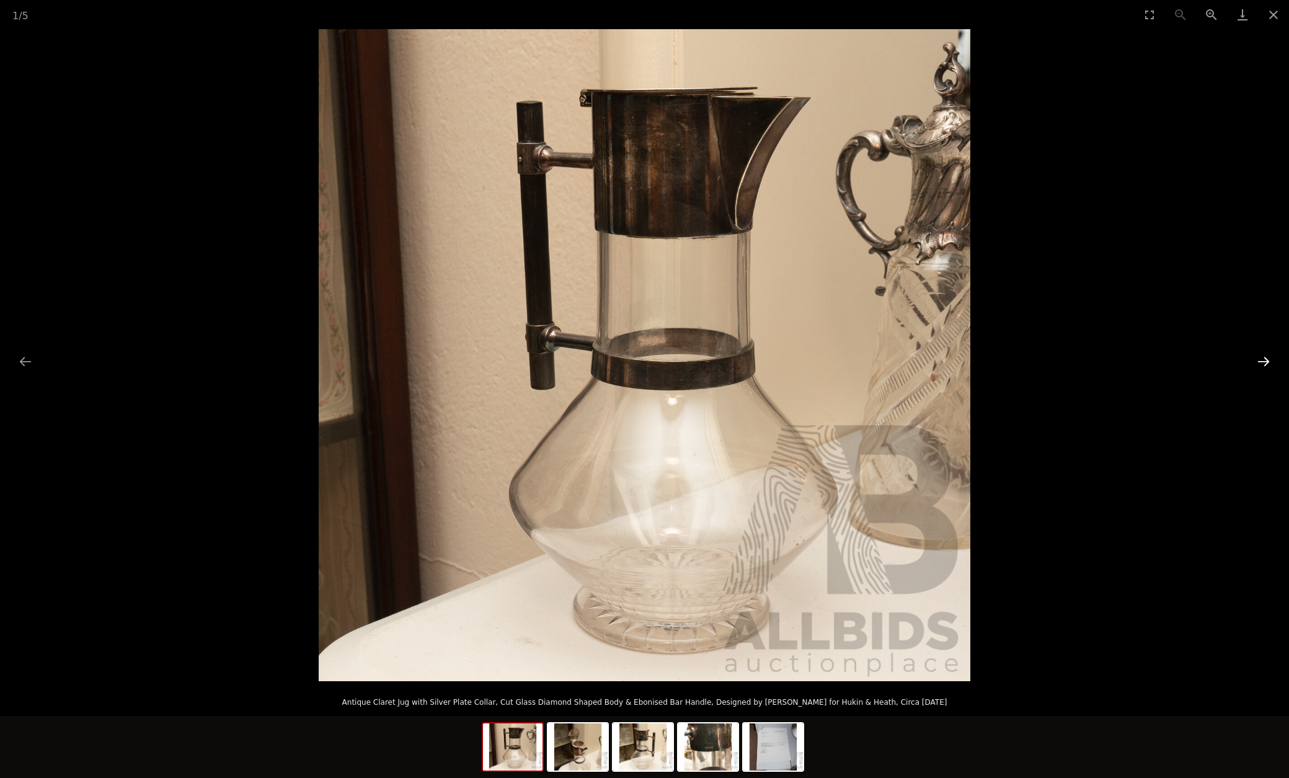
click at [1263, 362] on button "Next slide" at bounding box center [1264, 361] width 26 height 24
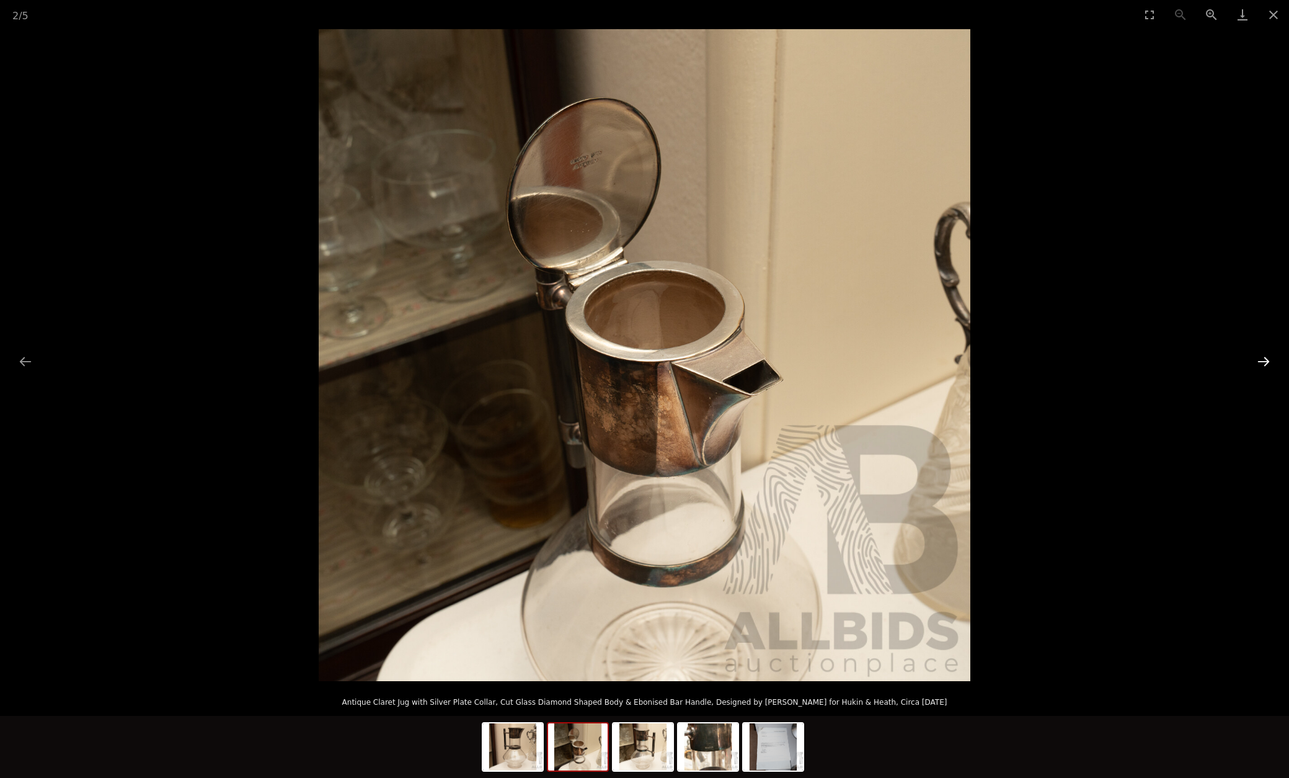
click at [1263, 362] on button "Next slide" at bounding box center [1264, 361] width 26 height 24
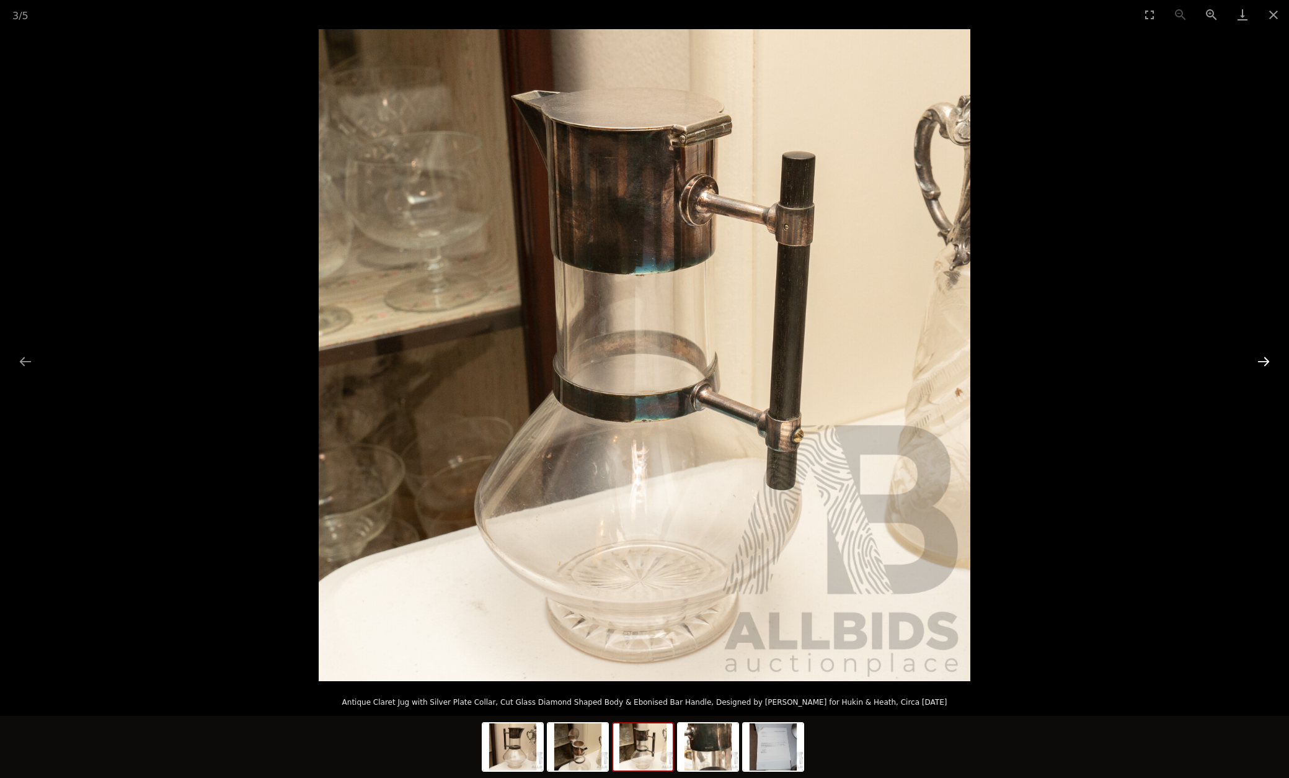
click at [1263, 362] on button "Next slide" at bounding box center [1264, 361] width 26 height 24
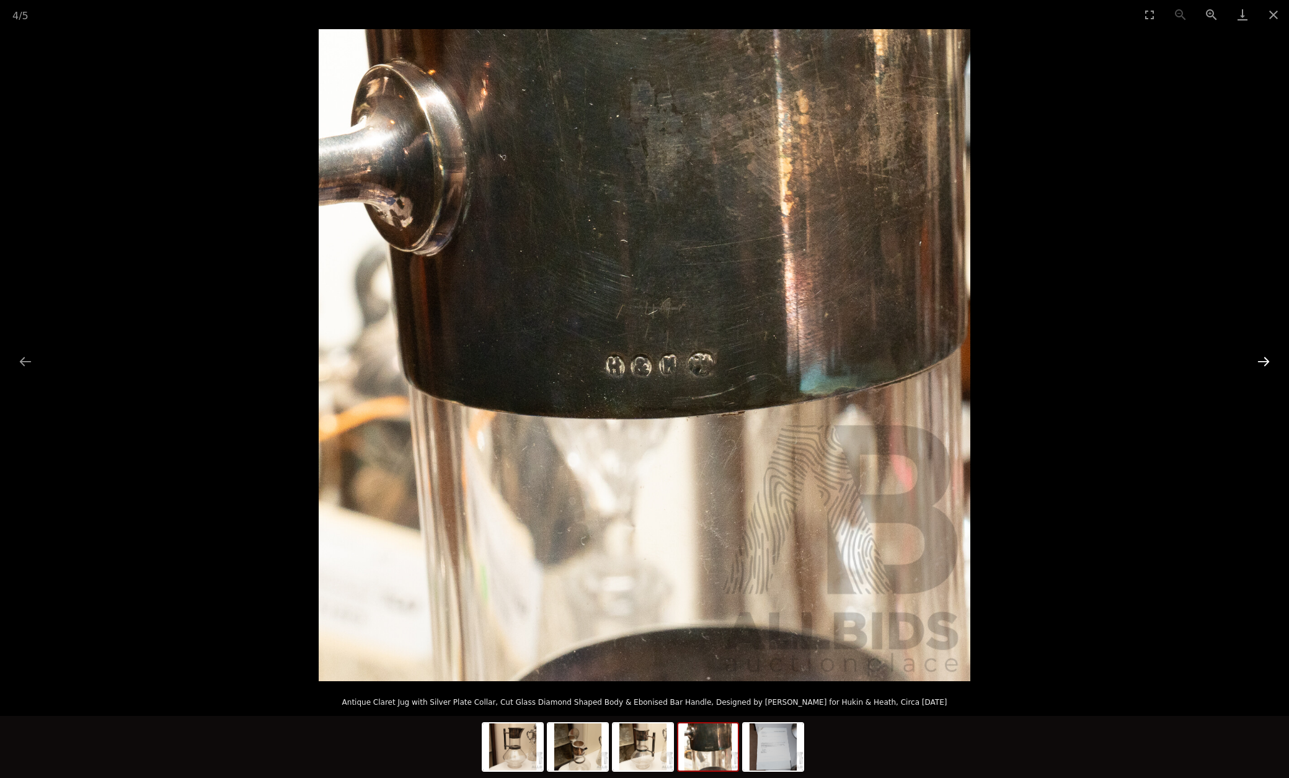
click at [1263, 362] on button "Next slide" at bounding box center [1264, 361] width 26 height 24
